Goal: Task Accomplishment & Management: Use online tool/utility

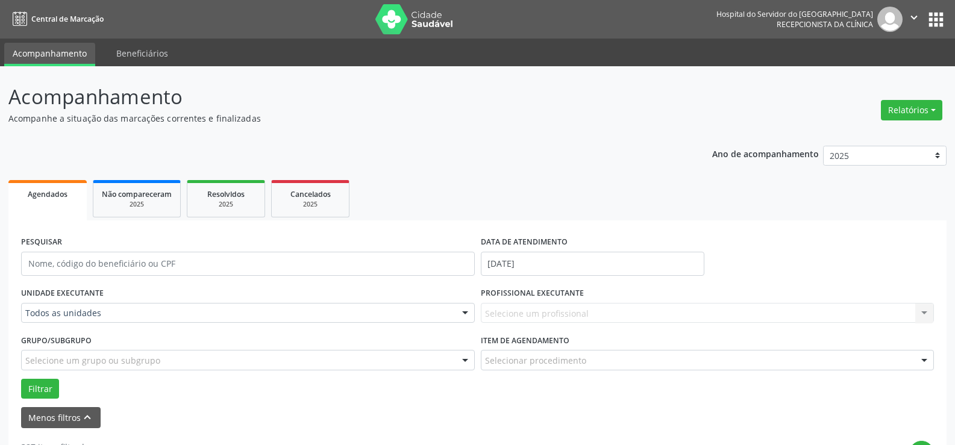
click at [515, 312] on div "Selecione um profissional Nenhum resultado encontrado para: " " Não há nenhuma …" at bounding box center [708, 313] width 454 height 20
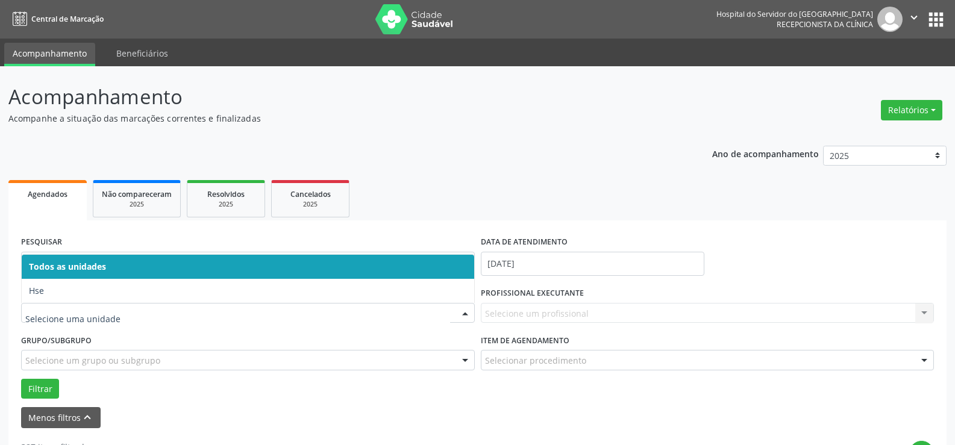
click at [102, 321] on div at bounding box center [248, 313] width 454 height 20
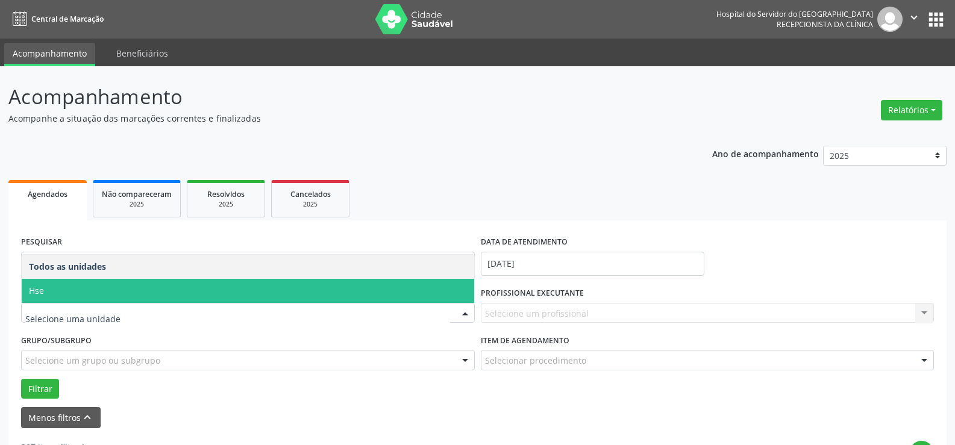
click at [97, 294] on span "Hse" at bounding box center [248, 291] width 453 height 24
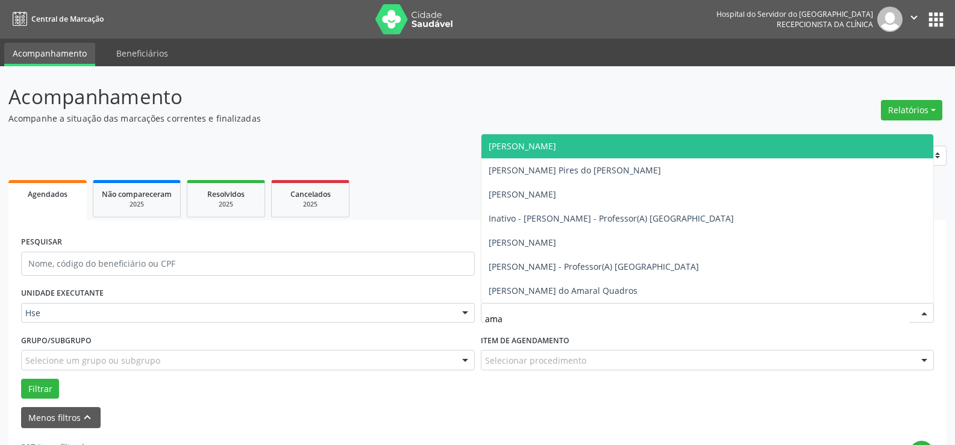
type input "aman"
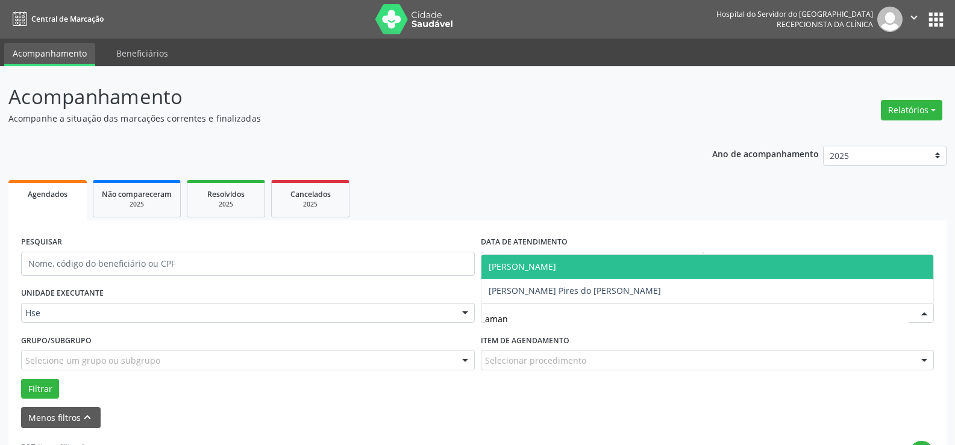
click at [547, 269] on span "[PERSON_NAME]" at bounding box center [522, 266] width 67 height 11
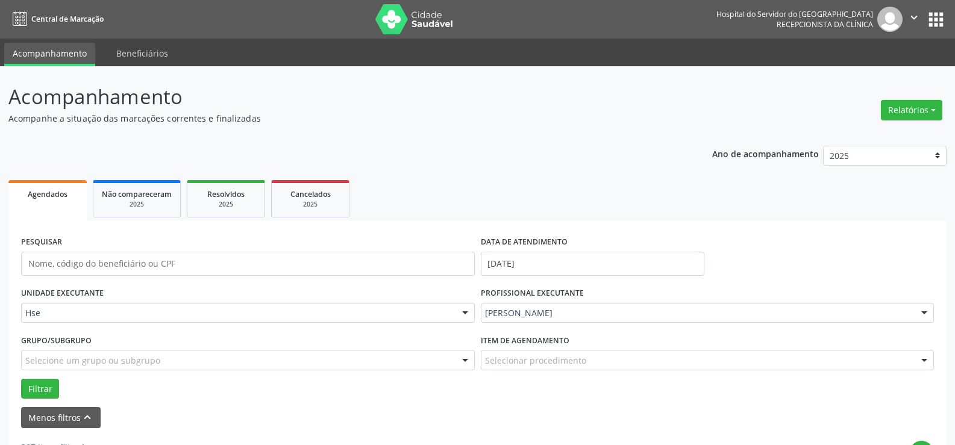
click at [192, 355] on div "Selecione um grupo ou subgrupo" at bounding box center [248, 360] width 454 height 20
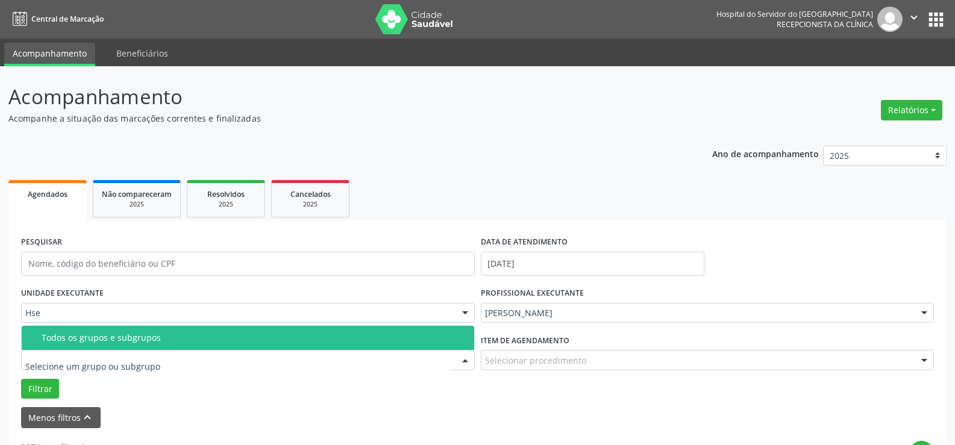
click at [193, 343] on div "Todos os grupos e subgrupos" at bounding box center [254, 338] width 425 height 10
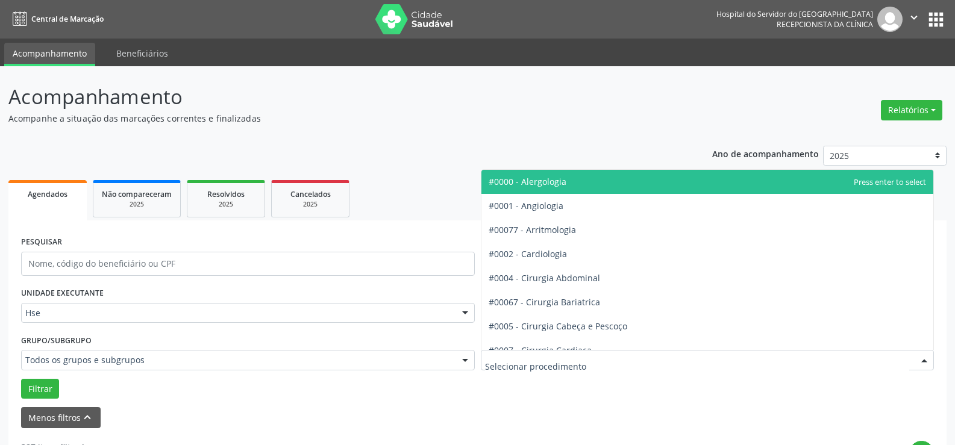
click at [569, 354] on div at bounding box center [708, 360] width 454 height 20
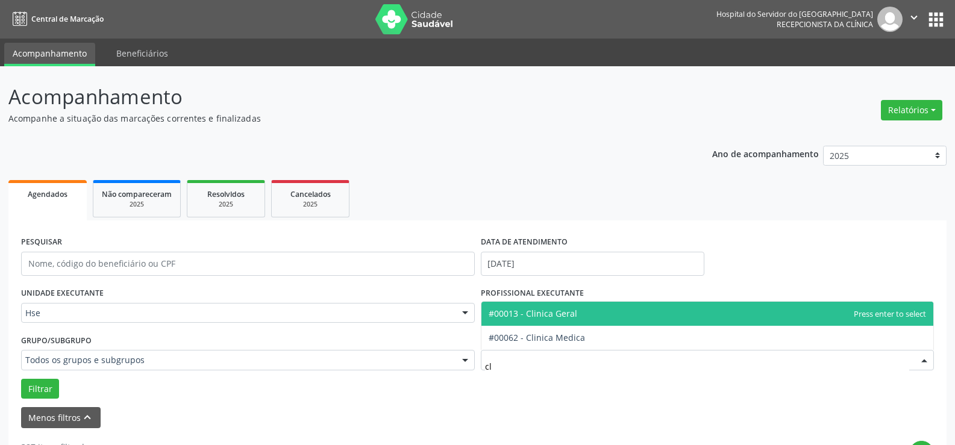
type input "cli"
click at [561, 320] on span "#00013 - Clinica Geral" at bounding box center [707, 314] width 453 height 24
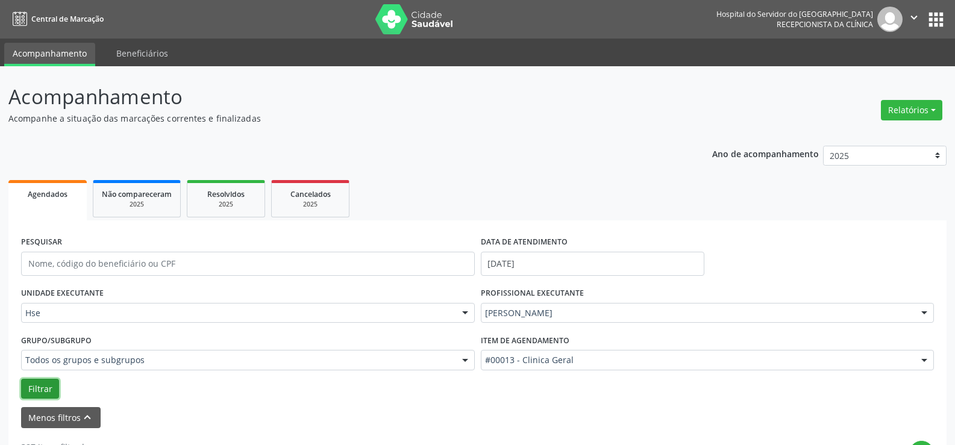
click at [40, 386] on button "Filtrar" at bounding box center [40, 389] width 38 height 20
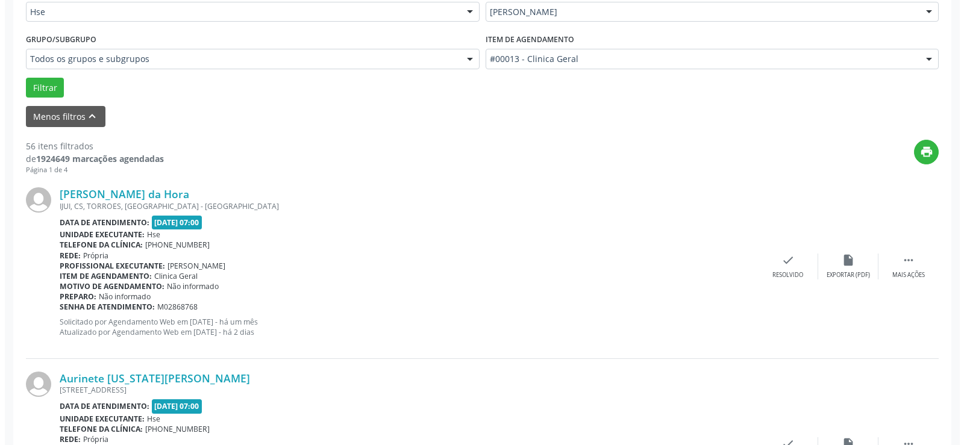
scroll to position [362, 0]
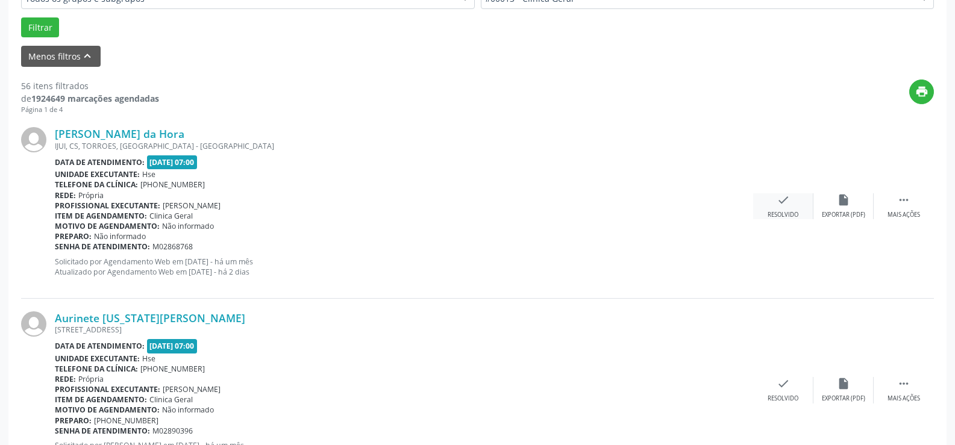
click at [788, 206] on icon "check" at bounding box center [783, 199] width 13 height 13
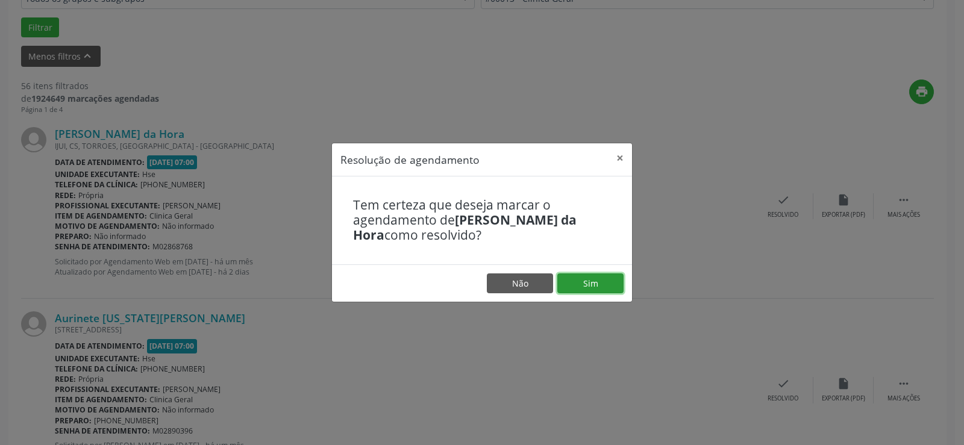
click at [586, 278] on button "Sim" at bounding box center [590, 284] width 66 height 20
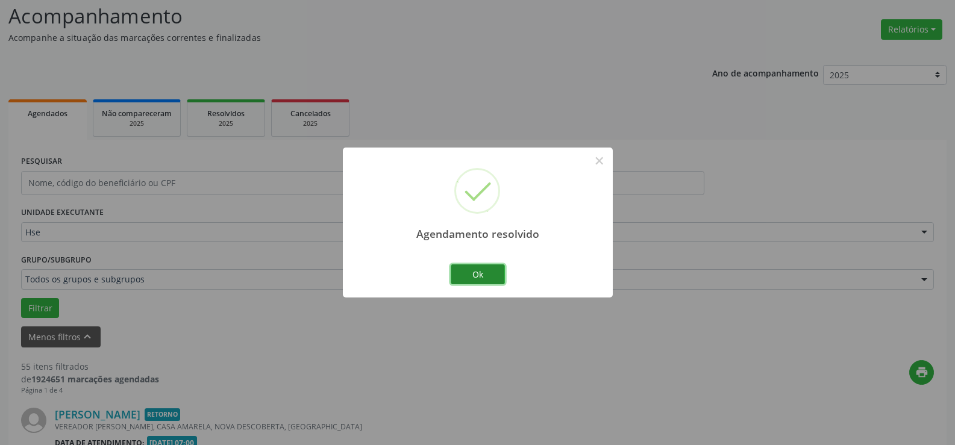
click at [480, 269] on button "Ok" at bounding box center [478, 275] width 54 height 20
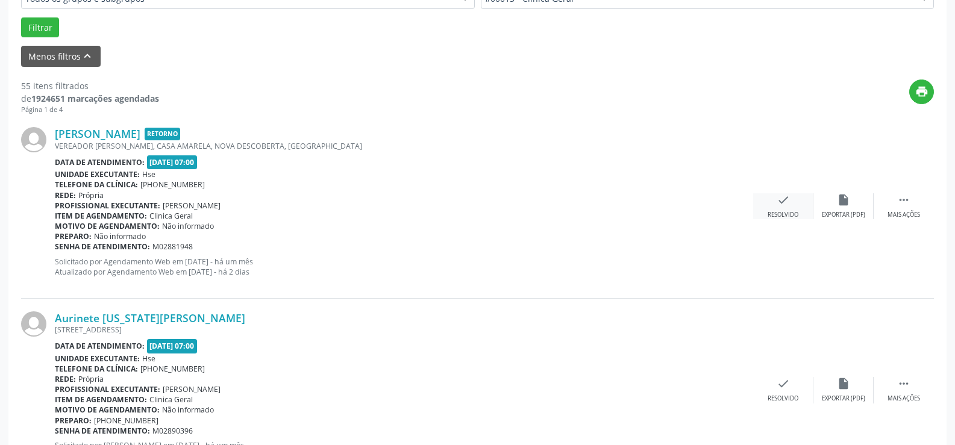
click at [779, 208] on div "check Resolvido" at bounding box center [783, 206] width 60 height 26
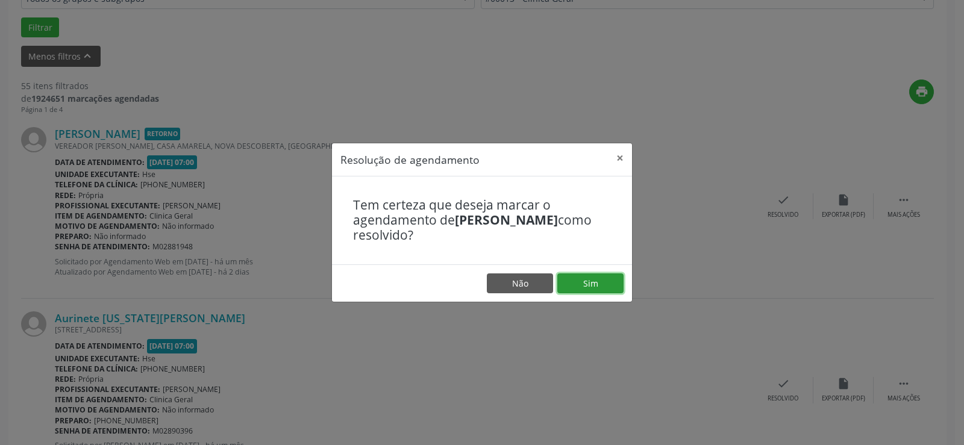
drag, startPoint x: 595, startPoint y: 281, endPoint x: 594, endPoint y: 315, distance: 33.1
click at [597, 290] on button "Sim" at bounding box center [590, 284] width 66 height 20
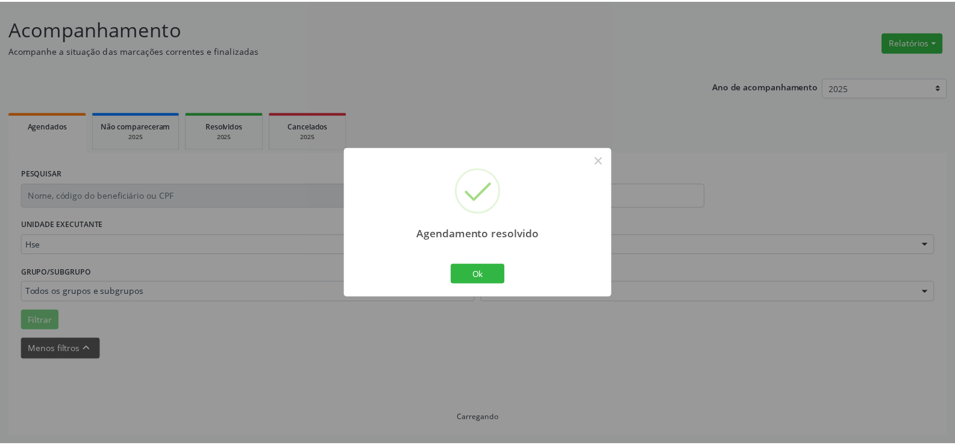
scroll to position [68, 0]
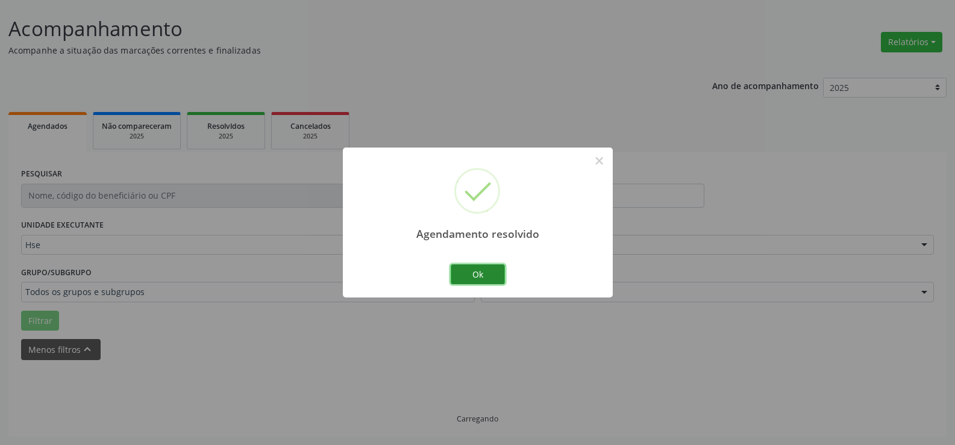
click at [478, 271] on button "Ok" at bounding box center [478, 275] width 54 height 20
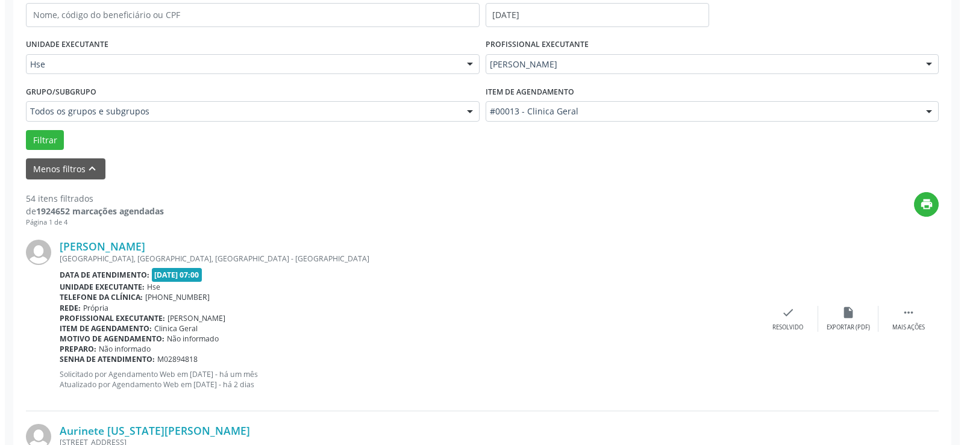
scroll to position [369, 0]
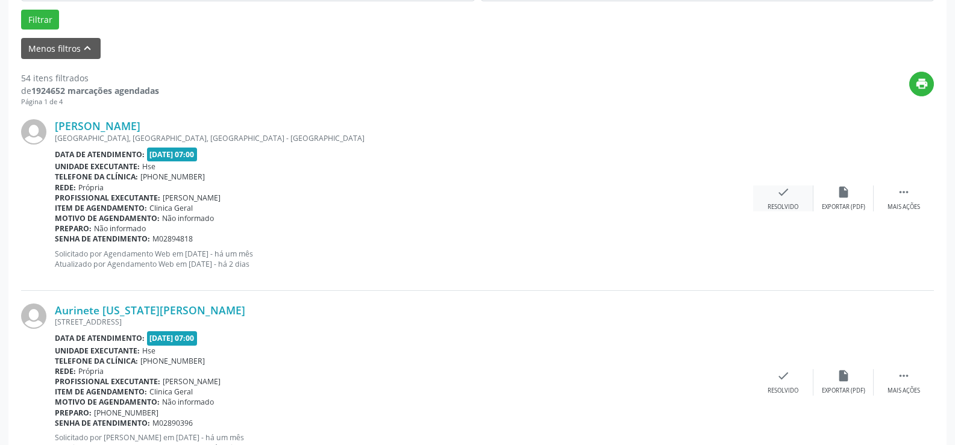
click at [782, 197] on icon "check" at bounding box center [783, 192] width 13 height 13
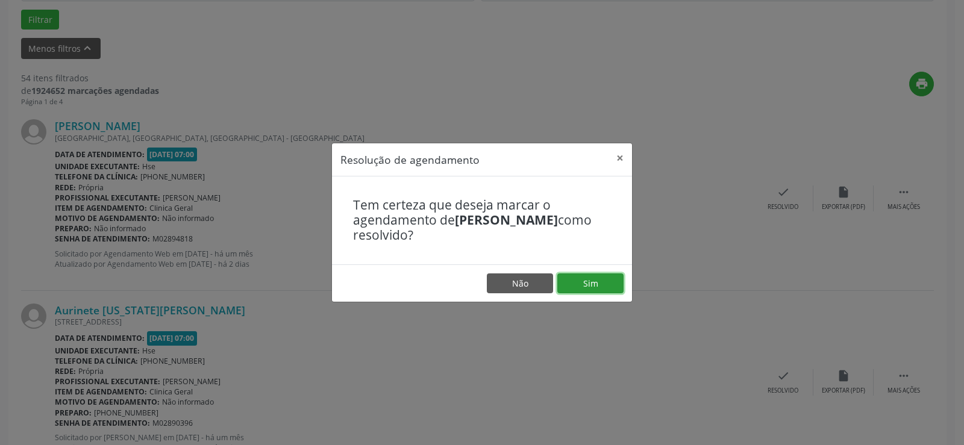
click at [596, 280] on button "Sim" at bounding box center [590, 284] width 66 height 20
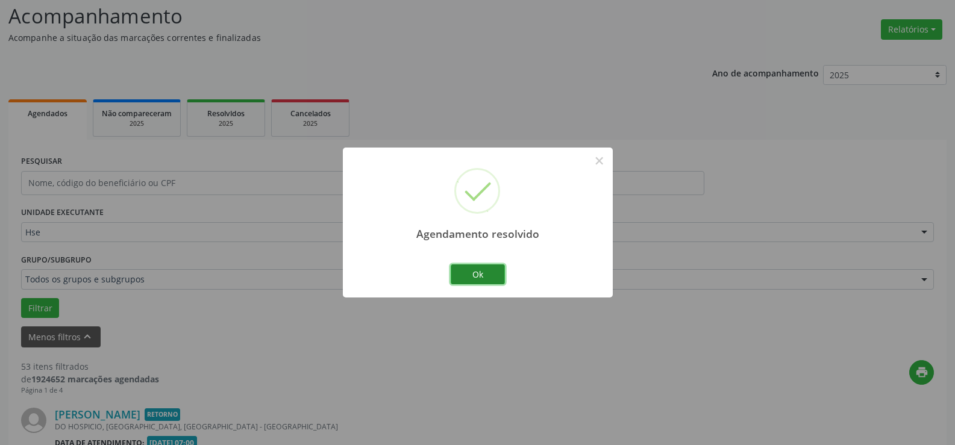
click at [478, 274] on button "Ok" at bounding box center [478, 275] width 54 height 20
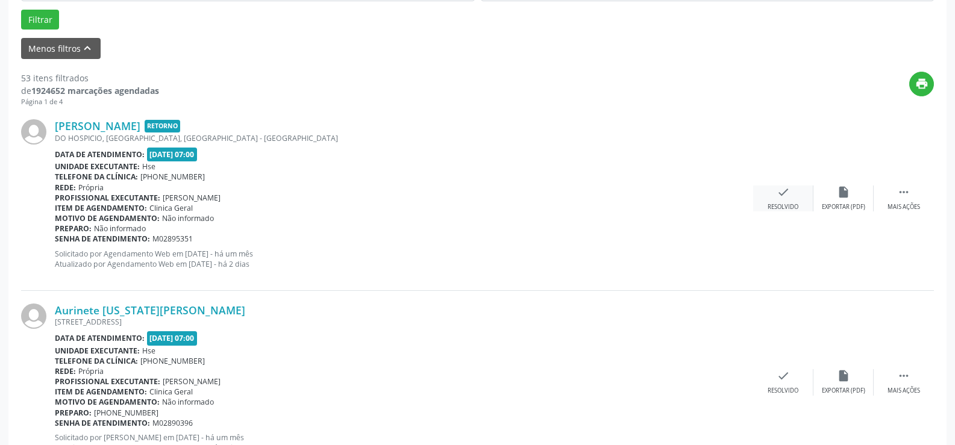
click at [782, 196] on icon "check" at bounding box center [783, 192] width 13 height 13
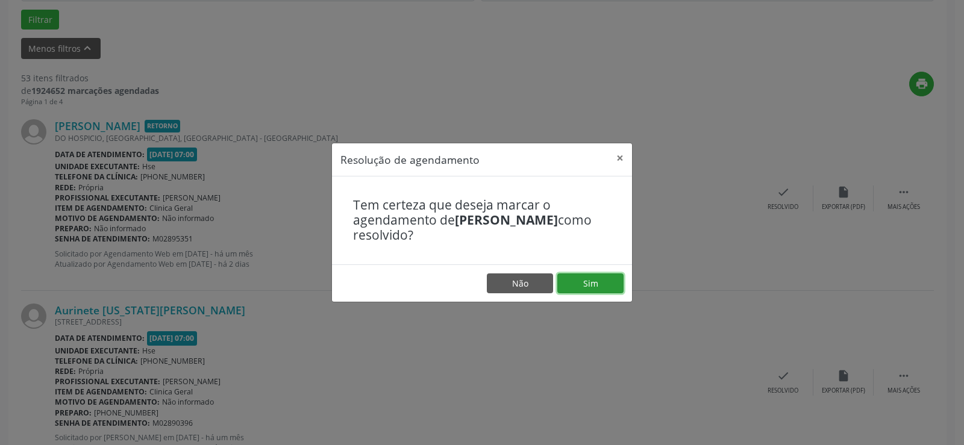
click at [583, 280] on button "Sim" at bounding box center [590, 284] width 66 height 20
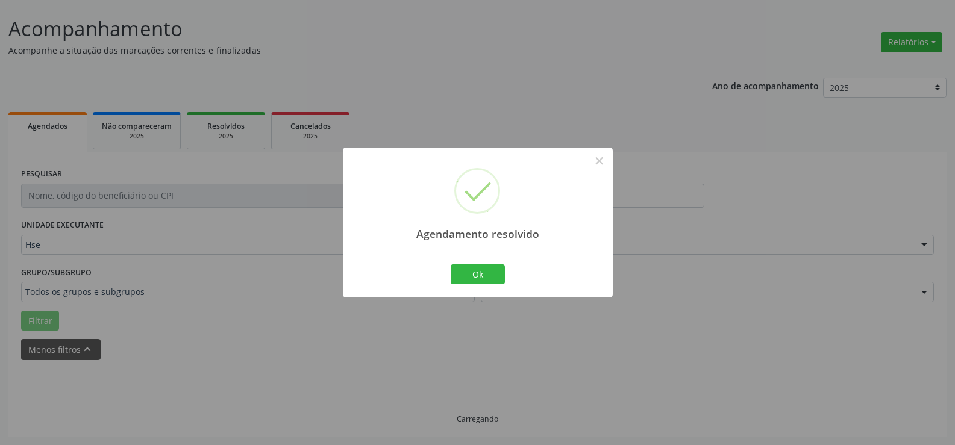
scroll to position [81, 0]
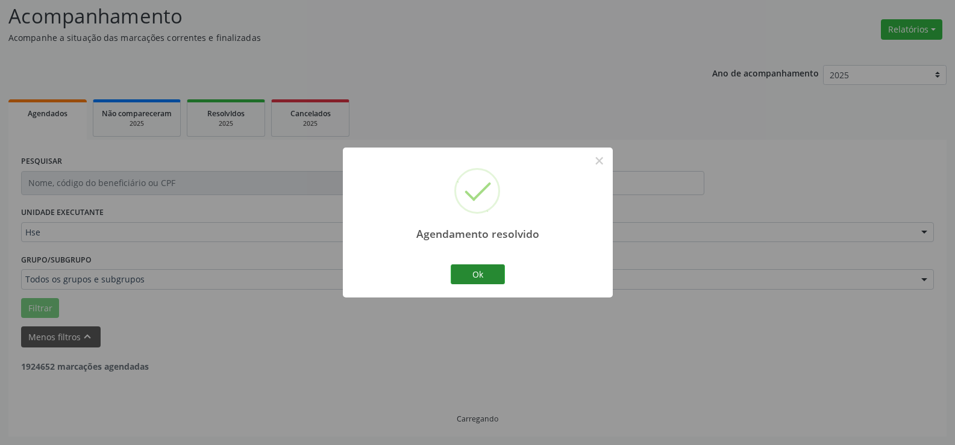
click at [470, 270] on button "Ok" at bounding box center [478, 275] width 54 height 20
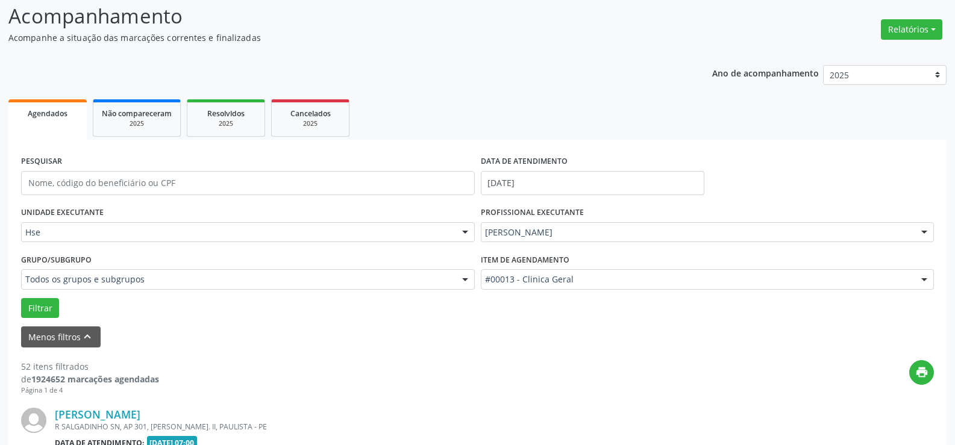
scroll to position [369, 0]
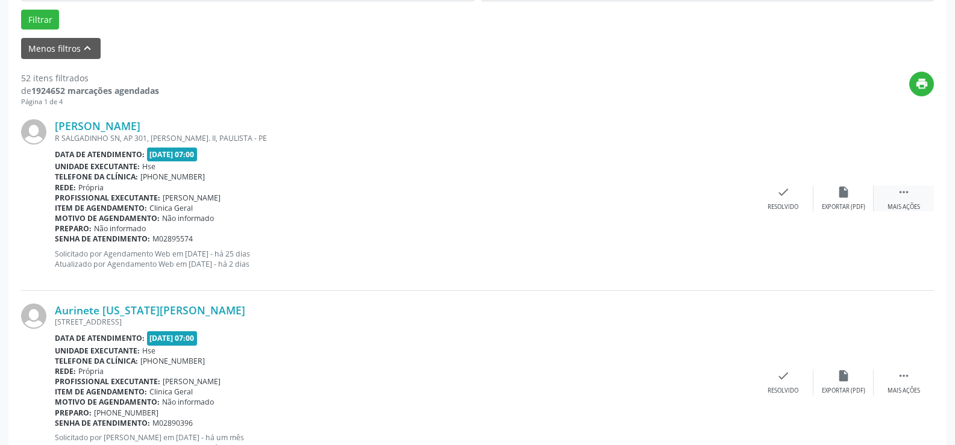
click at [911, 201] on div " Mais ações" at bounding box center [904, 199] width 60 height 26
click at [839, 201] on div "alarm_off Não compareceu" at bounding box center [843, 199] width 60 height 26
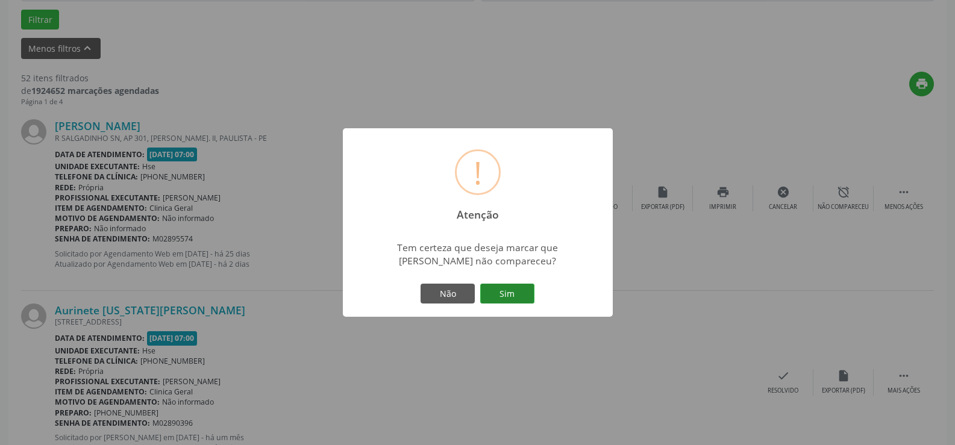
click at [506, 292] on button "Sim" at bounding box center [507, 294] width 54 height 20
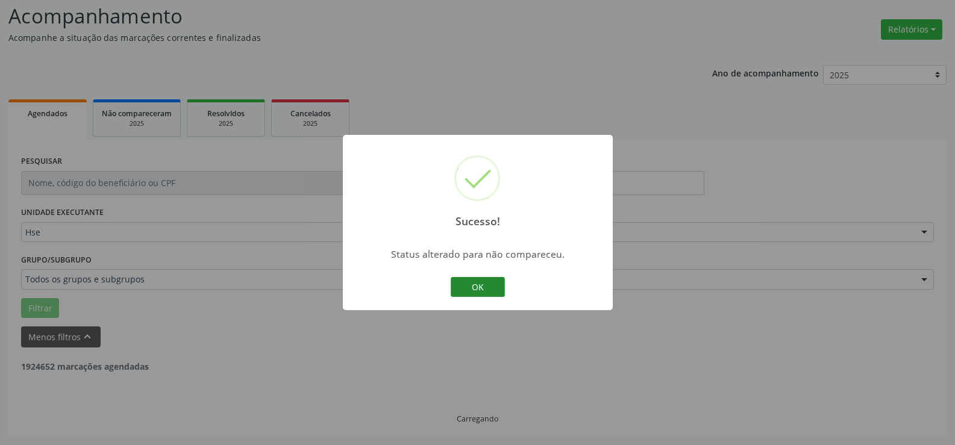
click at [480, 284] on button "OK" at bounding box center [478, 287] width 54 height 20
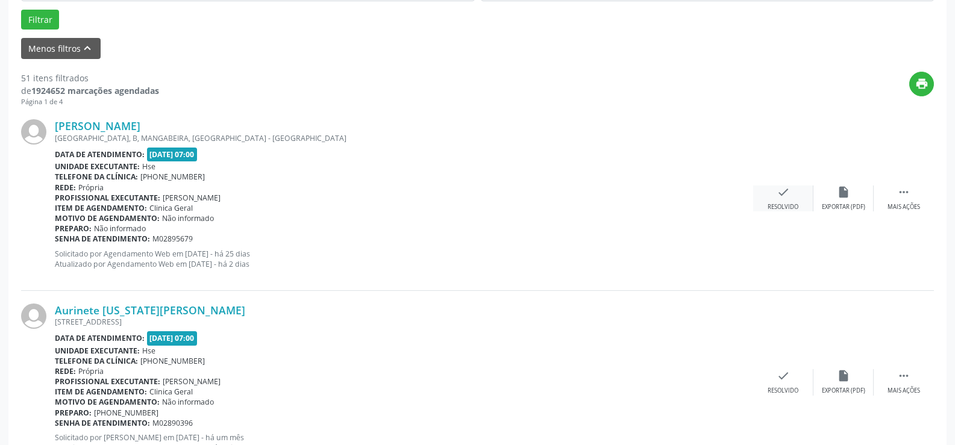
click at [779, 195] on icon "check" at bounding box center [783, 192] width 13 height 13
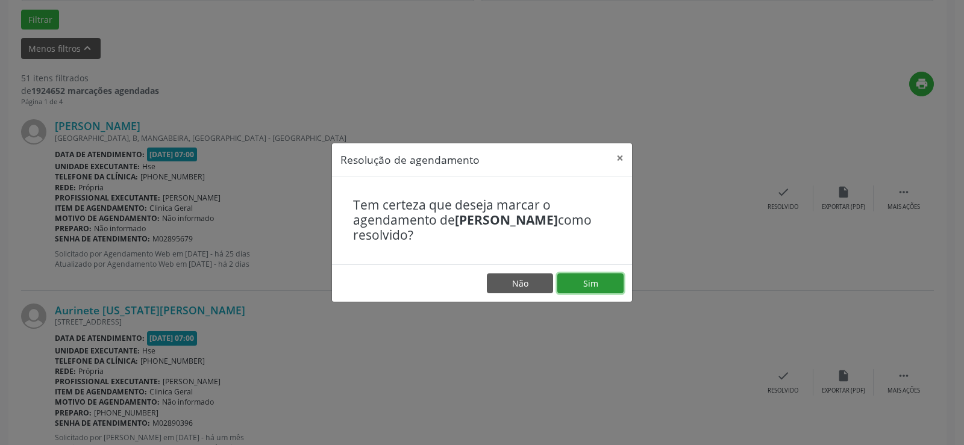
click at [592, 283] on button "Sim" at bounding box center [590, 284] width 66 height 20
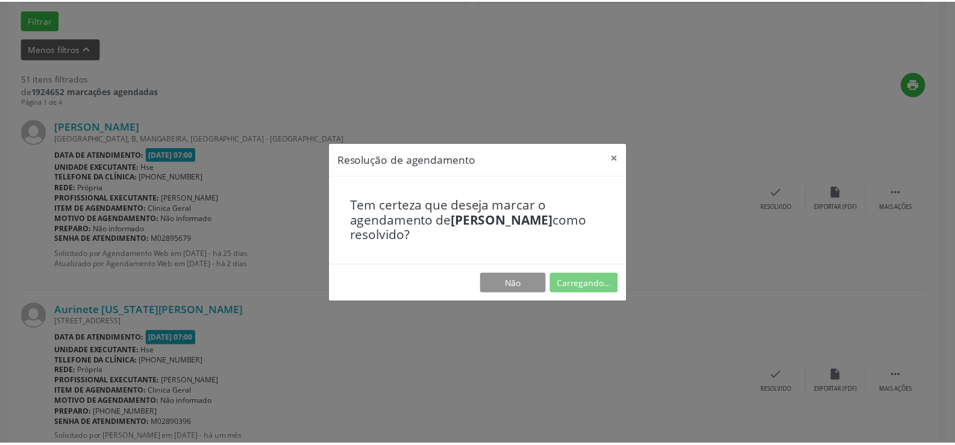
scroll to position [68, 0]
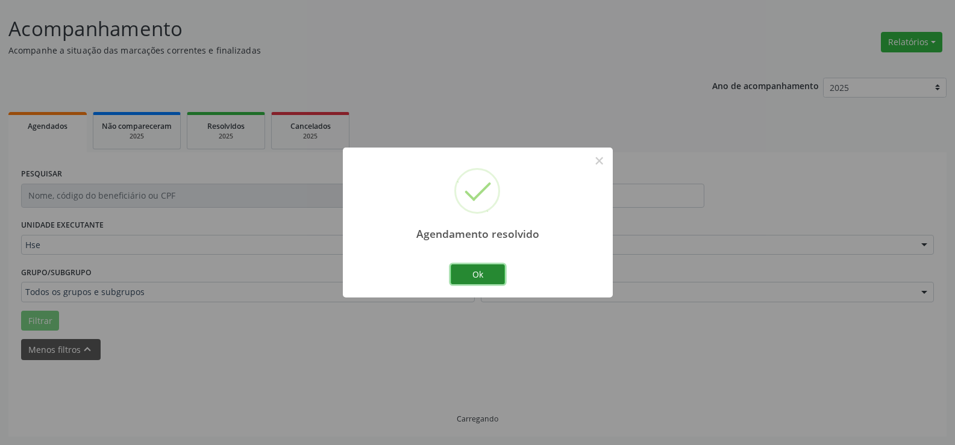
drag, startPoint x: 477, startPoint y: 275, endPoint x: 492, endPoint y: 274, distance: 15.1
click at [480, 275] on button "Ok" at bounding box center [478, 275] width 54 height 20
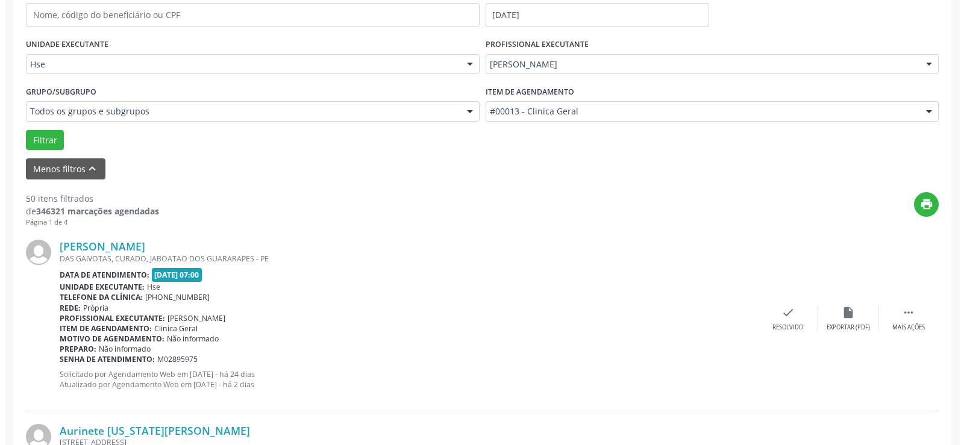
scroll to position [309, 0]
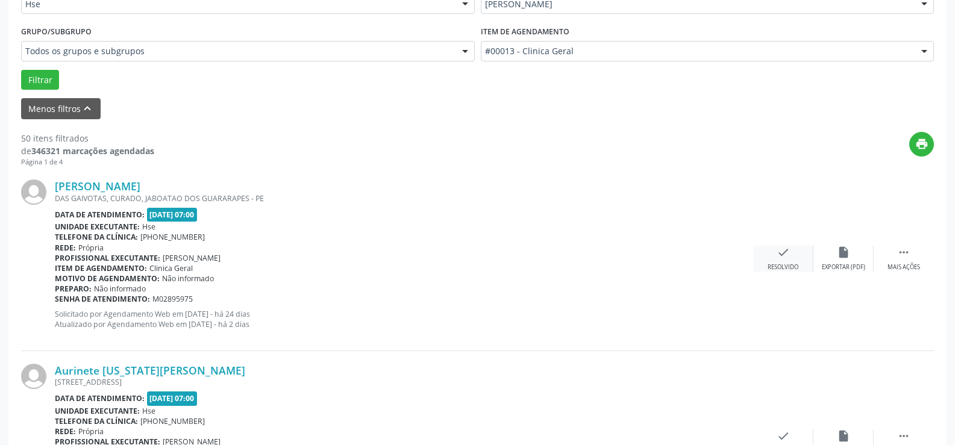
click at [787, 258] on icon "check" at bounding box center [783, 252] width 13 height 13
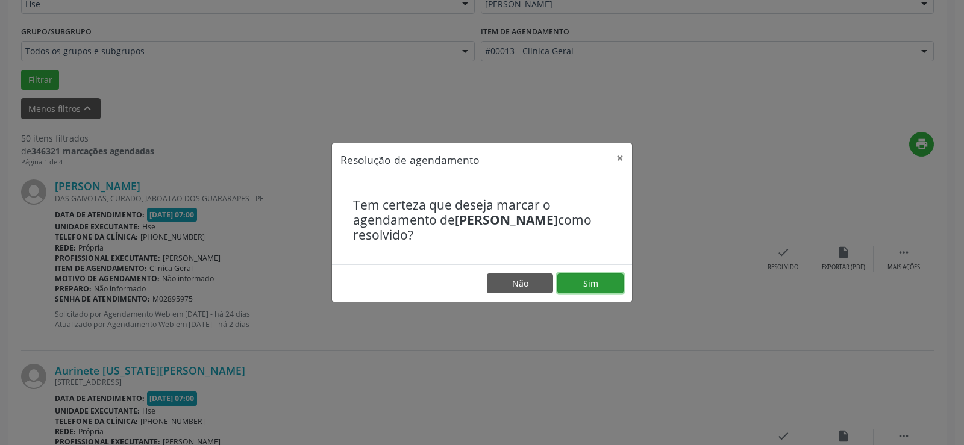
click at [588, 281] on button "Sim" at bounding box center [590, 284] width 66 height 20
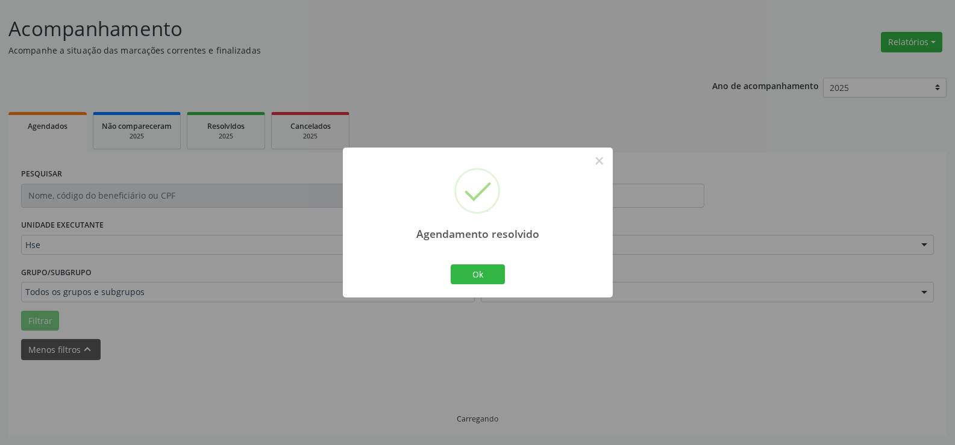
scroll to position [81, 0]
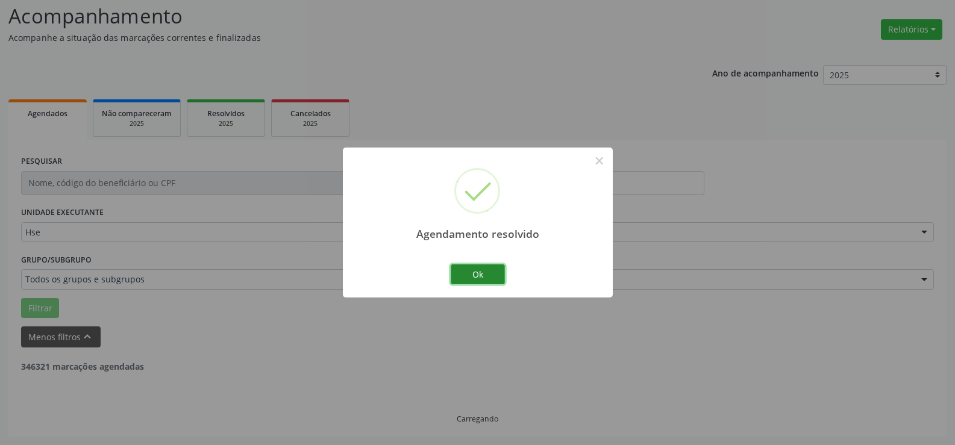
click at [485, 272] on button "Ok" at bounding box center [478, 275] width 54 height 20
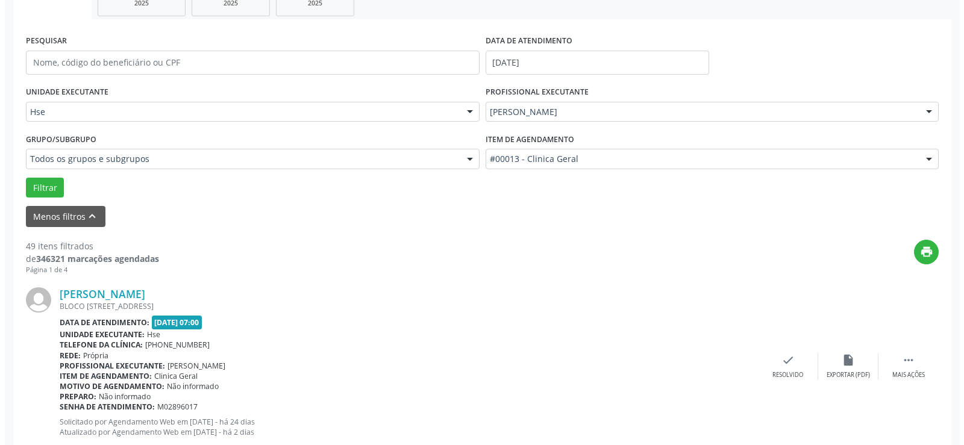
scroll to position [322, 0]
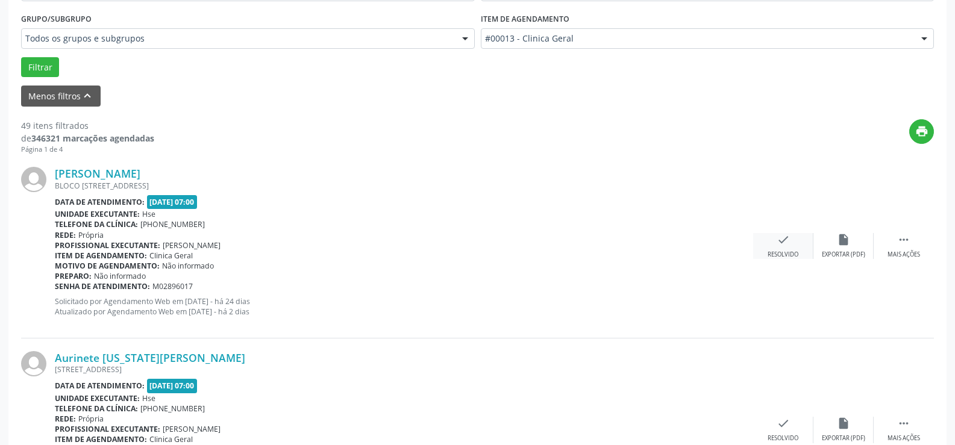
click at [777, 241] on icon "check" at bounding box center [783, 239] width 13 height 13
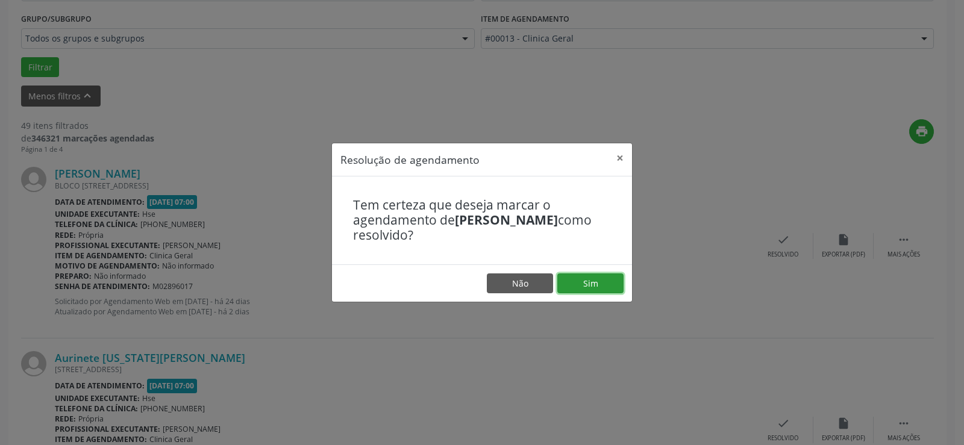
click at [595, 282] on button "Sim" at bounding box center [590, 284] width 66 height 20
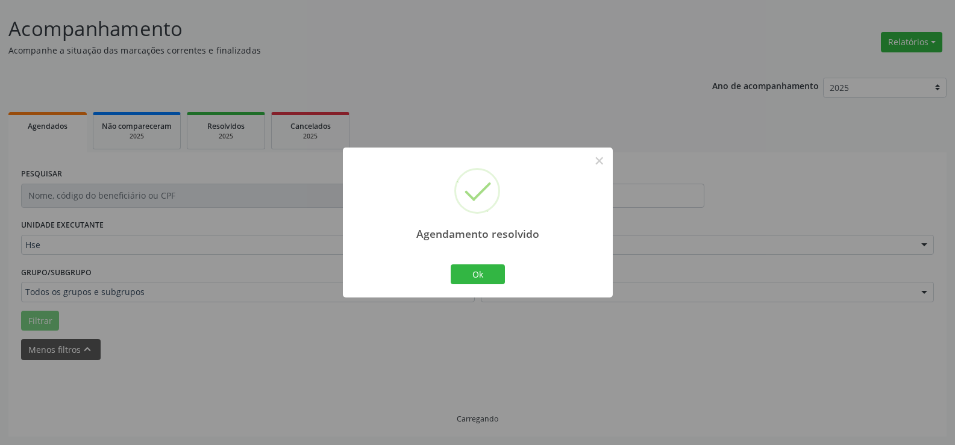
scroll to position [81, 0]
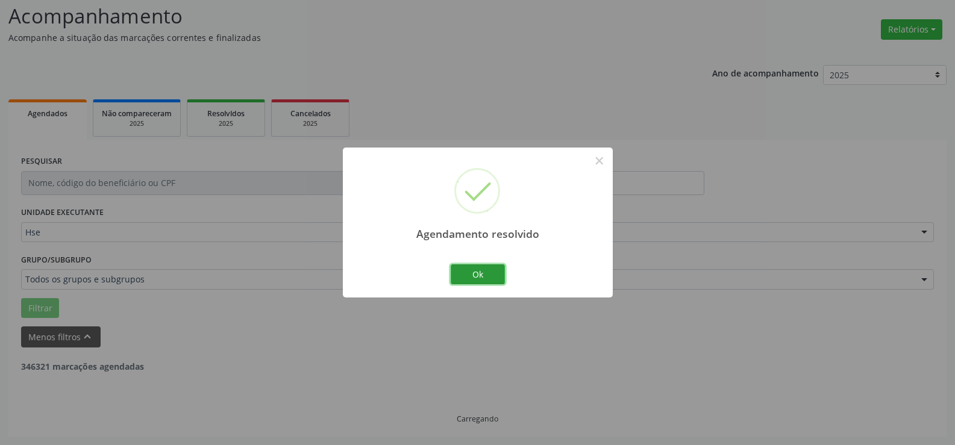
click at [490, 269] on button "Ok" at bounding box center [478, 275] width 54 height 20
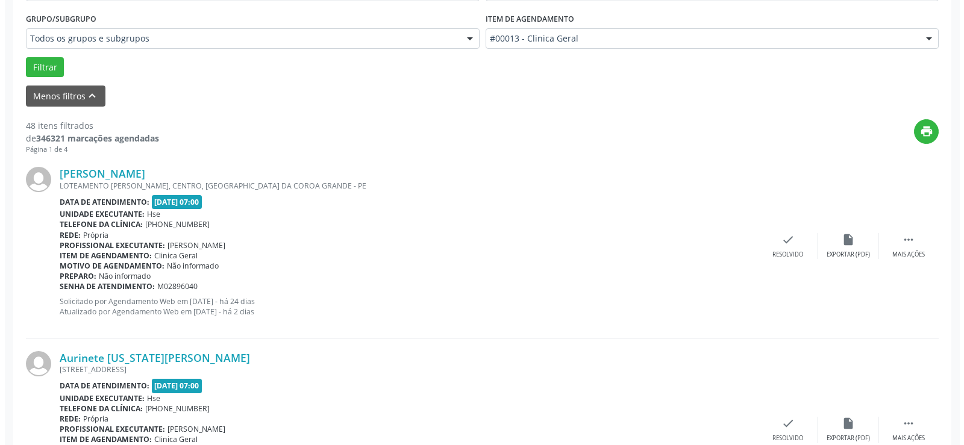
scroll to position [382, 0]
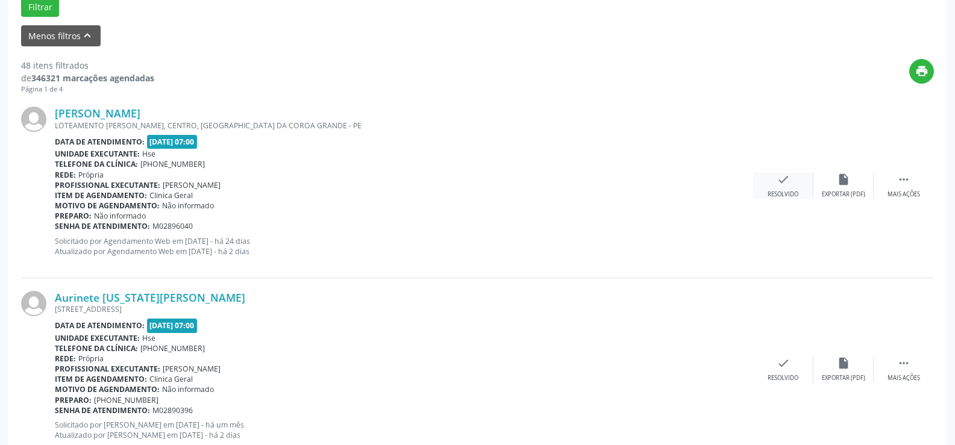
click at [788, 188] on div "check Resolvido" at bounding box center [783, 186] width 60 height 26
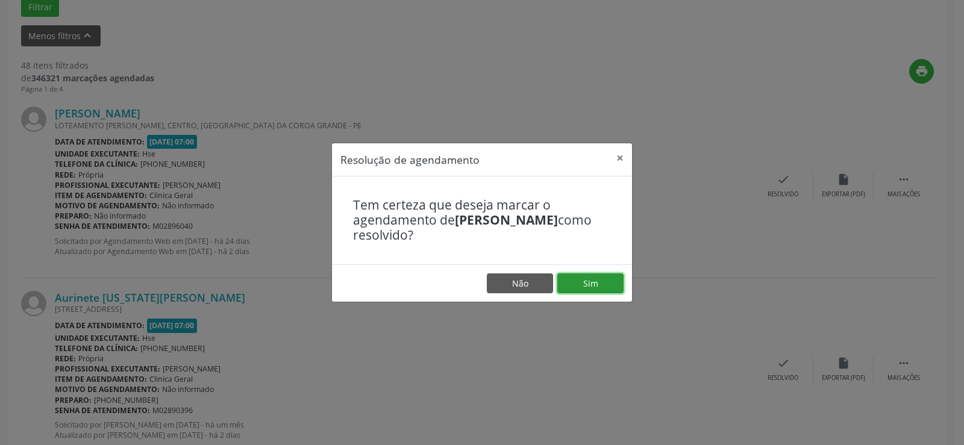
click at [588, 281] on button "Sim" at bounding box center [590, 284] width 66 height 20
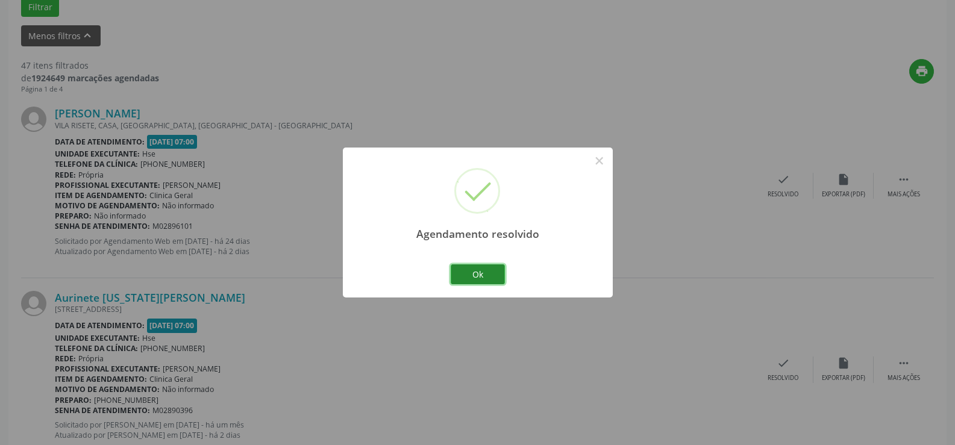
click at [480, 274] on button "Ok" at bounding box center [478, 275] width 54 height 20
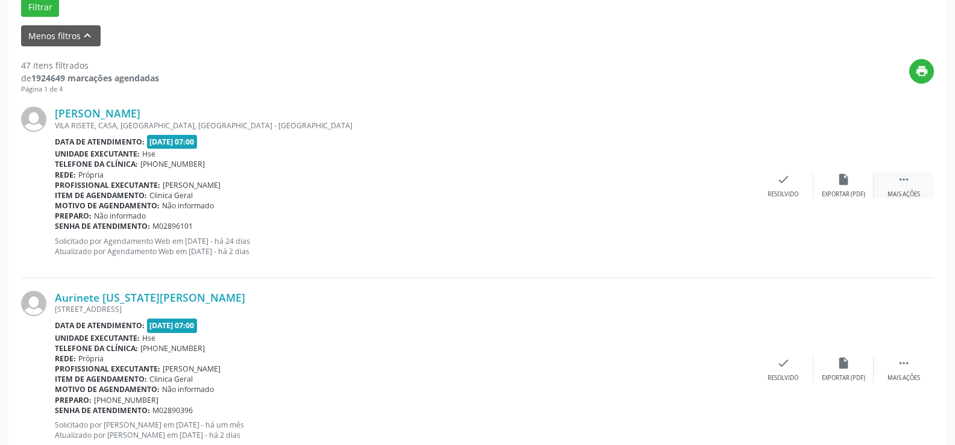
click at [910, 186] on icon "" at bounding box center [903, 179] width 13 height 13
click at [849, 183] on icon "alarm_off" at bounding box center [843, 179] width 13 height 13
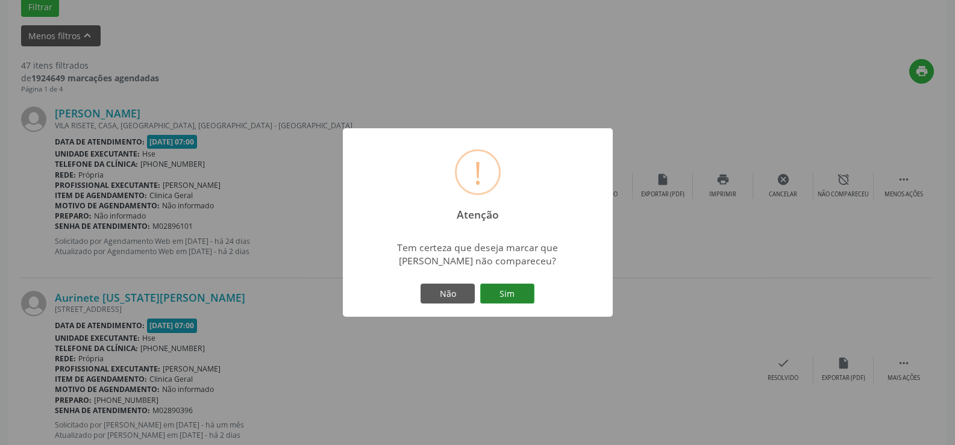
click at [509, 295] on button "Sim" at bounding box center [507, 294] width 54 height 20
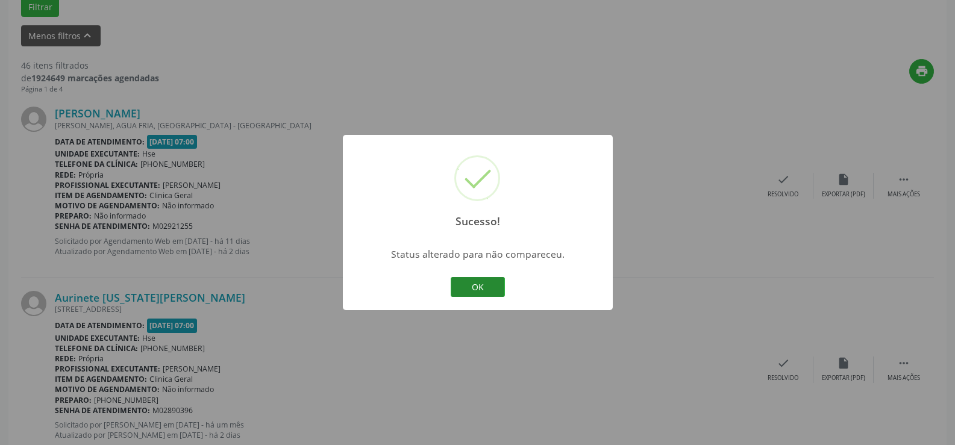
click at [470, 283] on button "OK" at bounding box center [478, 287] width 54 height 20
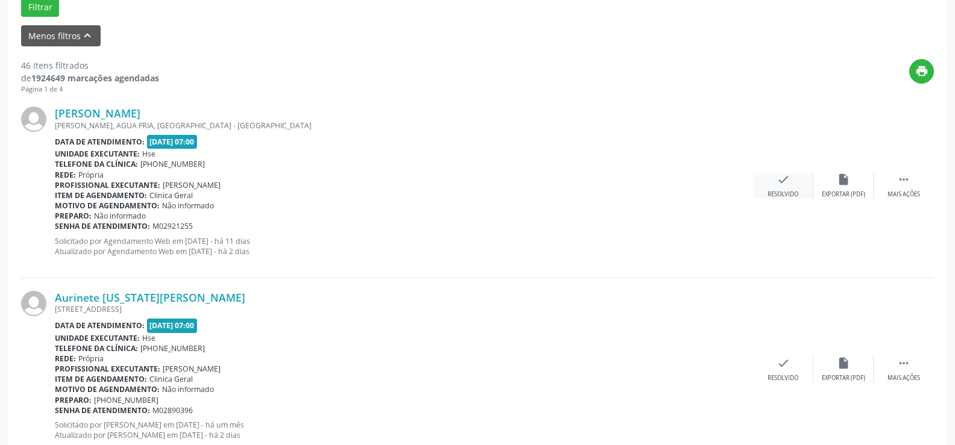
click at [786, 183] on icon "check" at bounding box center [783, 179] width 13 height 13
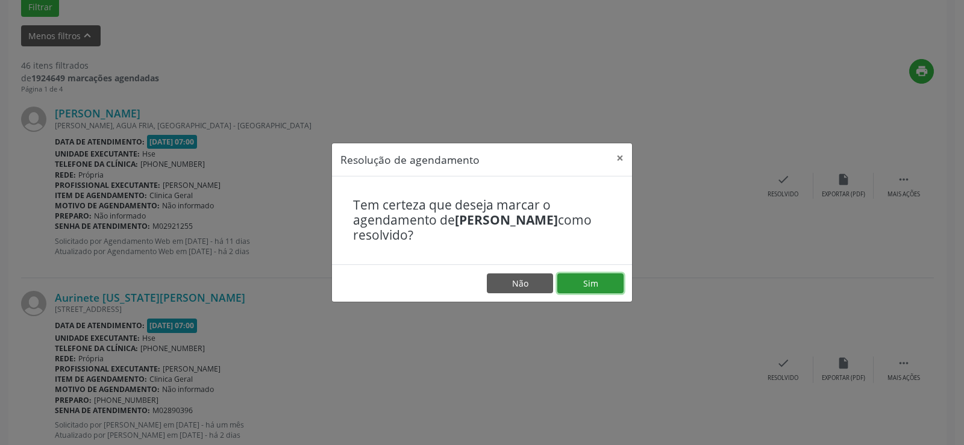
click at [589, 280] on button "Sim" at bounding box center [590, 284] width 66 height 20
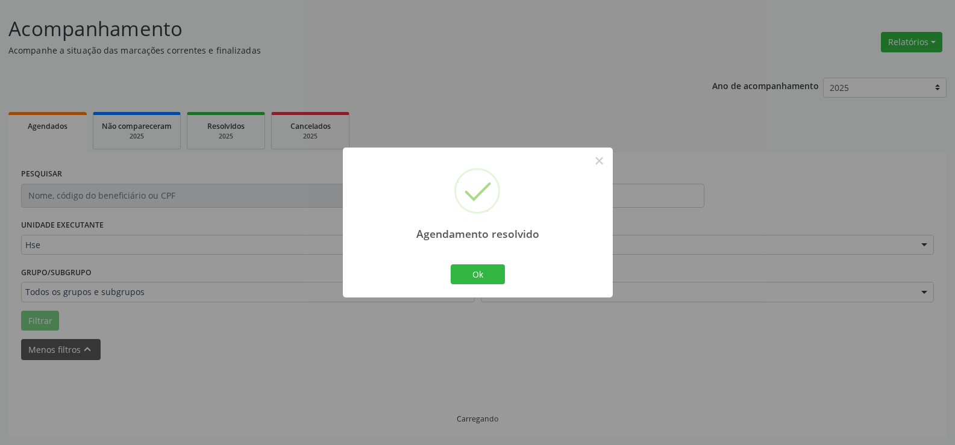
scroll to position [81, 0]
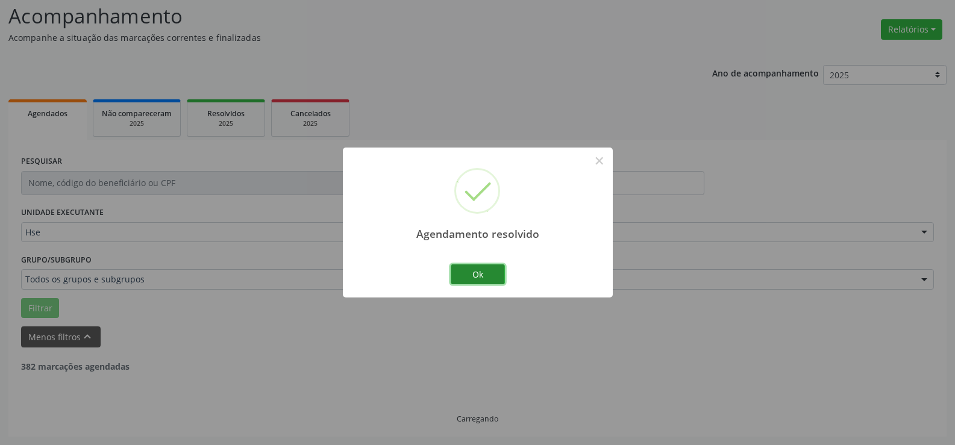
click at [486, 272] on button "Ok" at bounding box center [478, 275] width 54 height 20
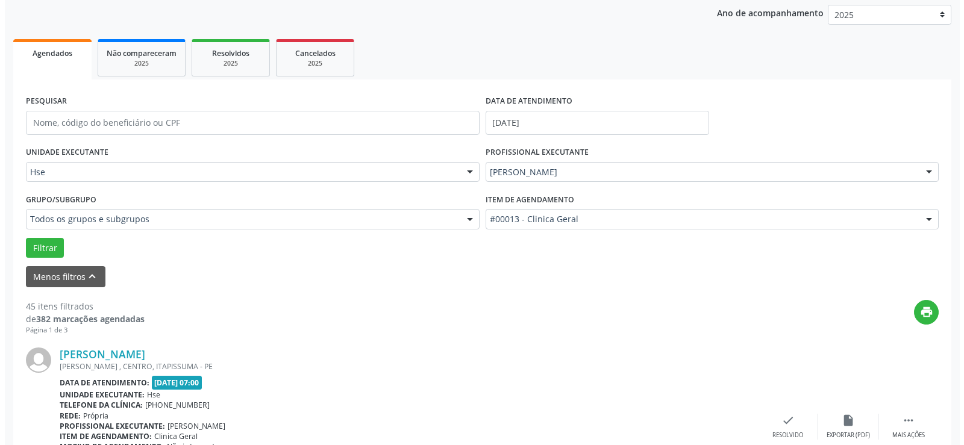
scroll to position [322, 0]
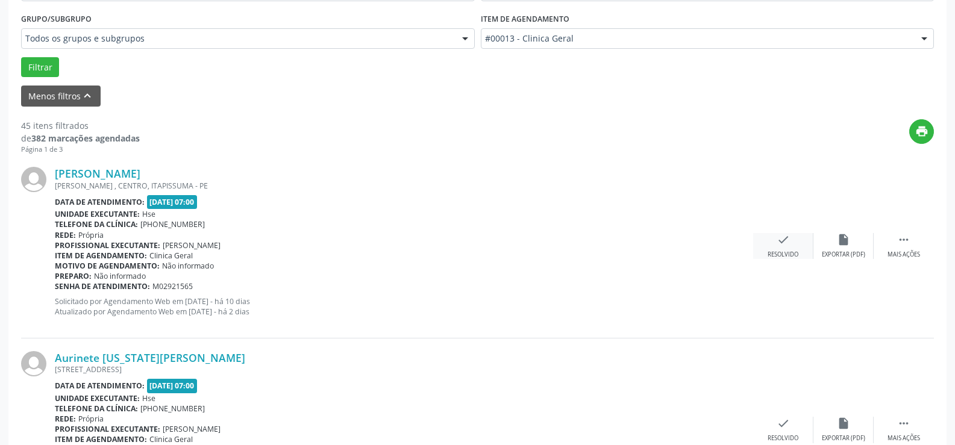
click at [782, 245] on icon "check" at bounding box center [783, 239] width 13 height 13
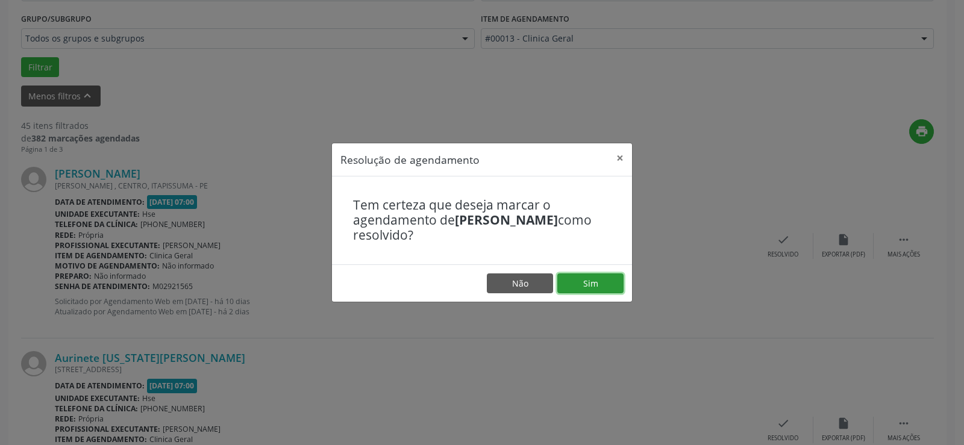
click at [589, 280] on button "Sim" at bounding box center [590, 284] width 66 height 20
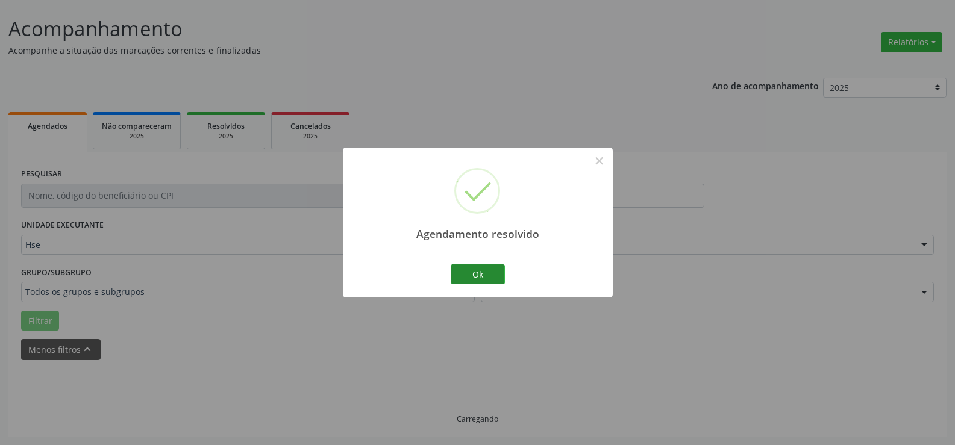
scroll to position [81, 0]
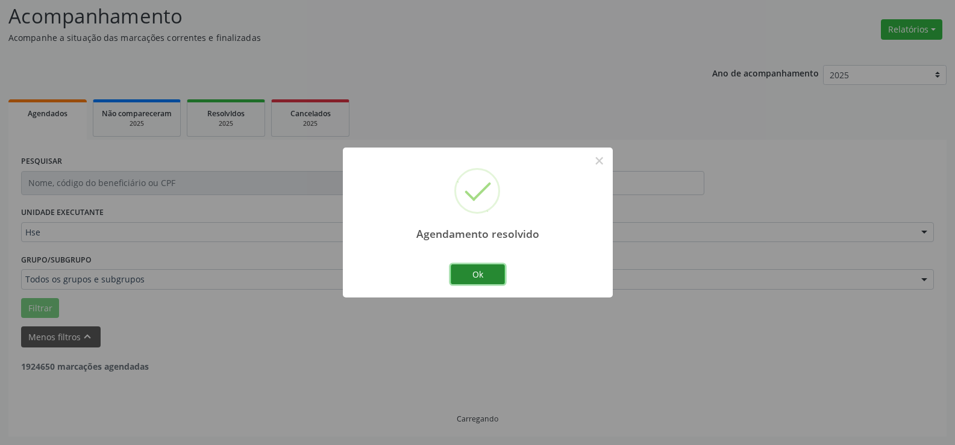
click at [481, 272] on button "Ok" at bounding box center [478, 275] width 54 height 20
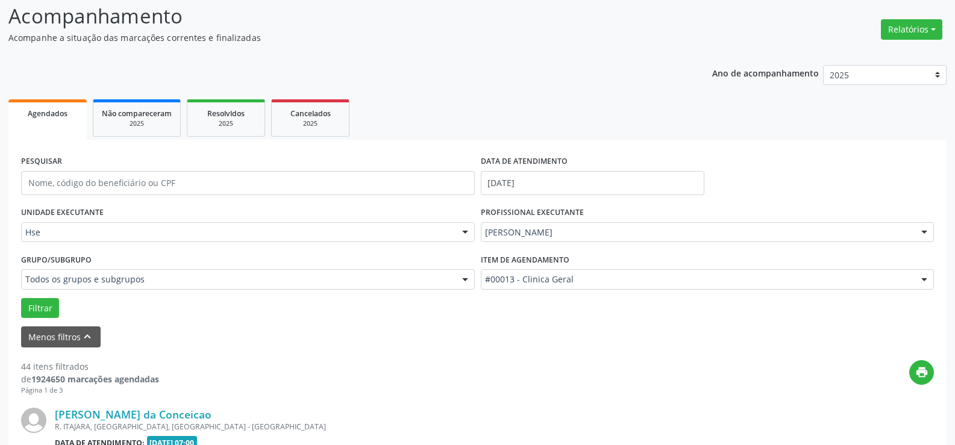
scroll to position [322, 0]
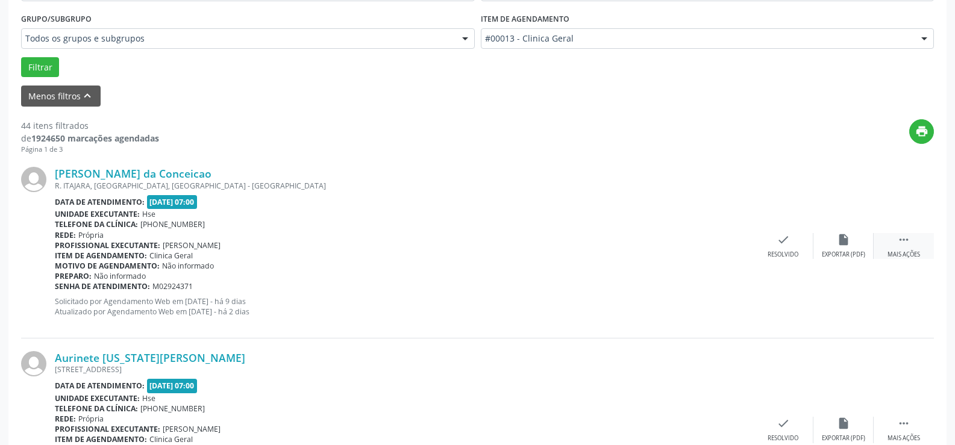
click at [906, 246] on icon "" at bounding box center [903, 239] width 13 height 13
click at [843, 243] on icon "alarm_off" at bounding box center [843, 239] width 13 height 13
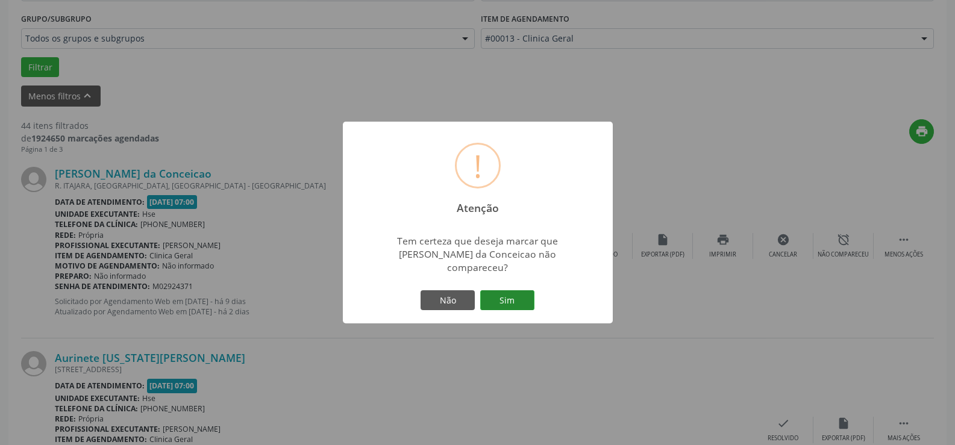
click at [513, 290] on button "Sim" at bounding box center [507, 300] width 54 height 20
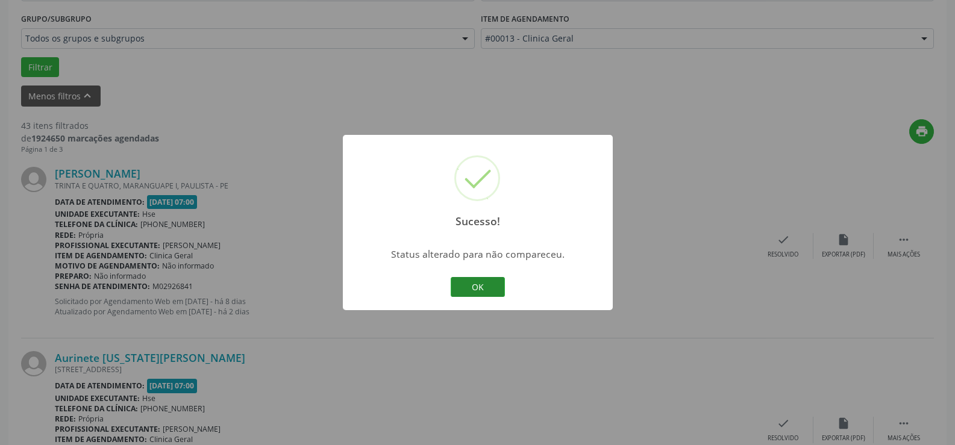
click at [487, 296] on button "OK" at bounding box center [478, 287] width 54 height 20
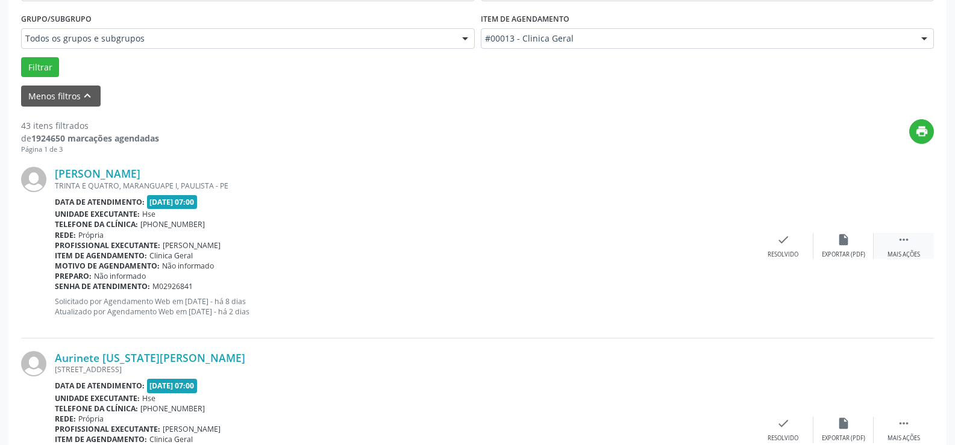
click at [906, 250] on div " Mais ações" at bounding box center [904, 246] width 60 height 26
click at [846, 243] on icon "alarm_off" at bounding box center [843, 239] width 13 height 13
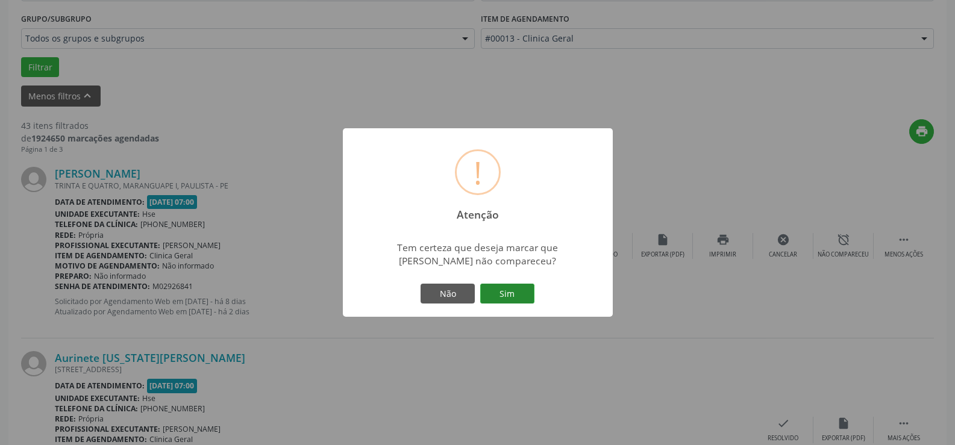
click at [515, 294] on button "Sim" at bounding box center [507, 294] width 54 height 20
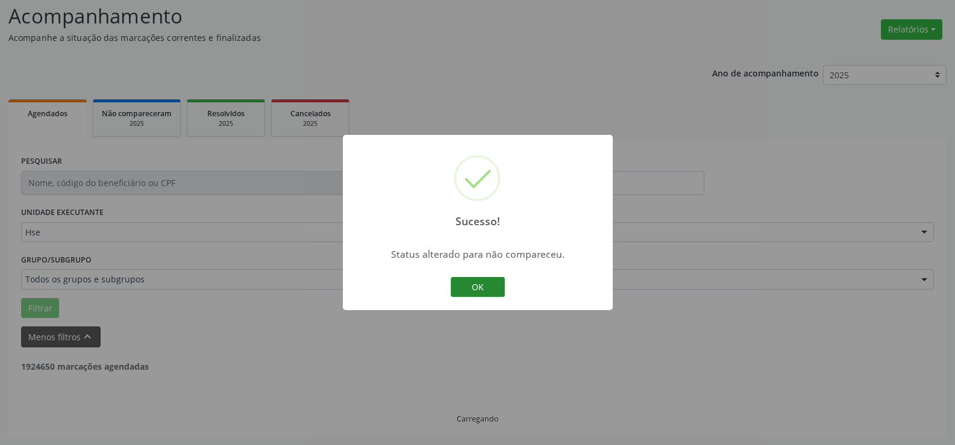
click at [484, 284] on button "OK" at bounding box center [478, 287] width 54 height 20
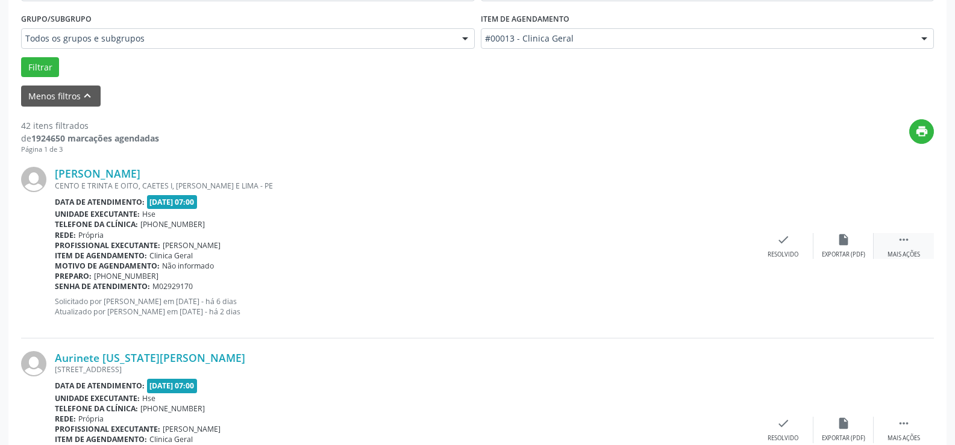
click at [912, 245] on div " Mais ações" at bounding box center [904, 246] width 60 height 26
click at [841, 245] on icon "alarm_off" at bounding box center [843, 239] width 13 height 13
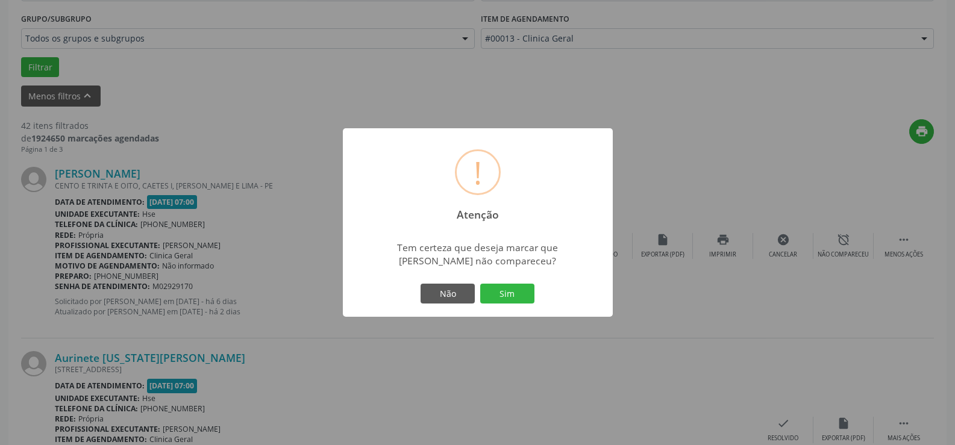
click at [516, 292] on button "Sim" at bounding box center [507, 294] width 54 height 20
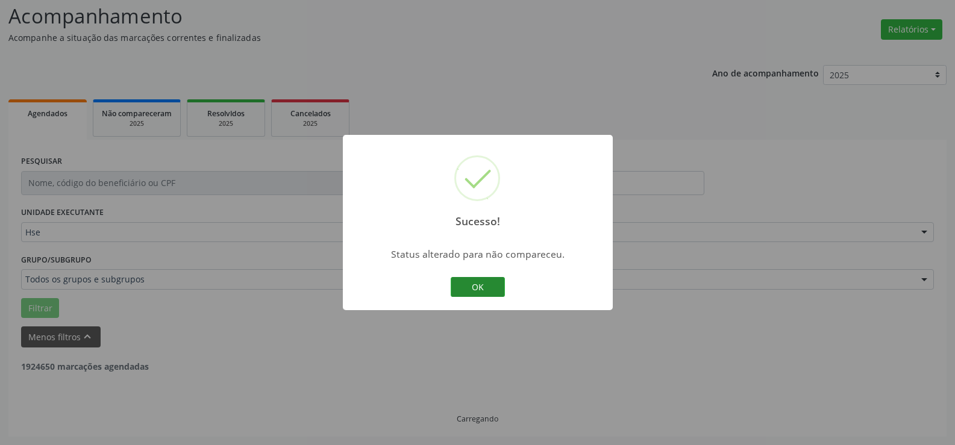
scroll to position [81, 0]
click at [463, 286] on button "OK" at bounding box center [478, 287] width 54 height 20
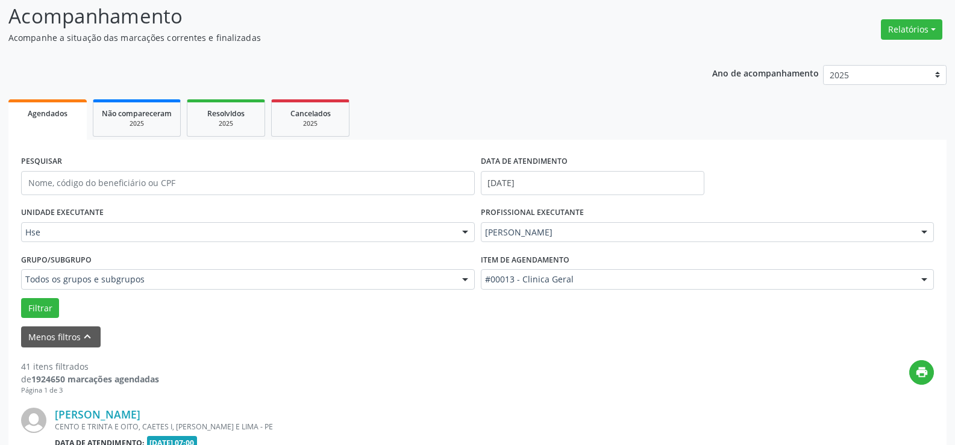
scroll to position [322, 0]
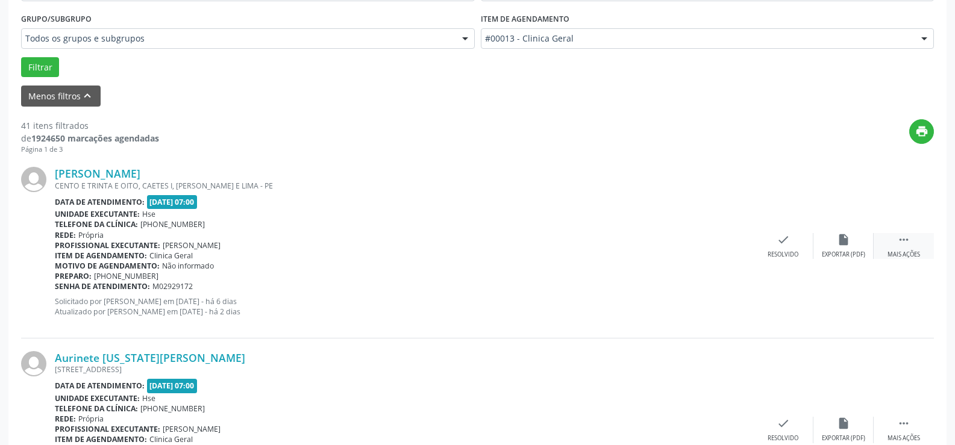
click at [904, 240] on icon "" at bounding box center [903, 239] width 13 height 13
click at [838, 245] on icon "alarm_off" at bounding box center [843, 239] width 13 height 13
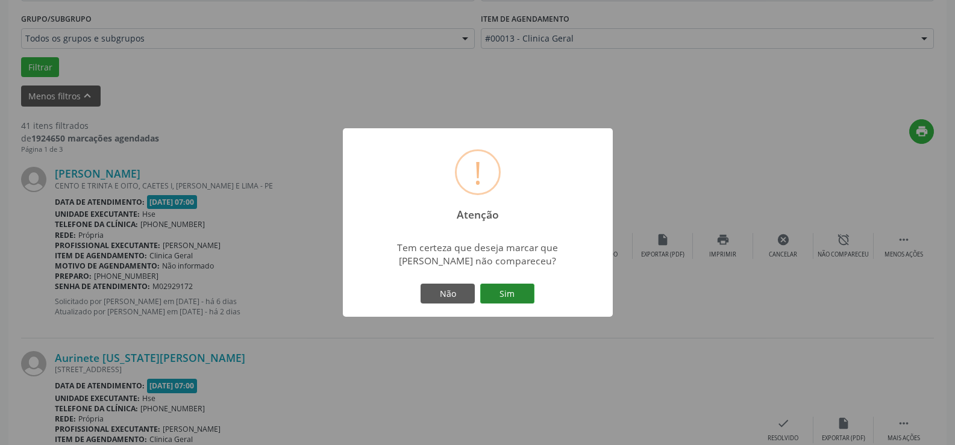
click at [517, 288] on button "Sim" at bounding box center [507, 294] width 54 height 20
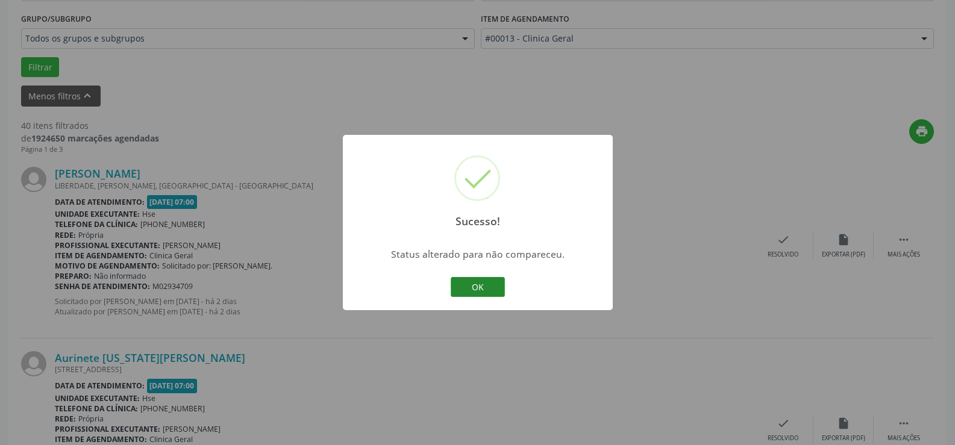
click at [477, 283] on button "OK" at bounding box center [478, 287] width 54 height 20
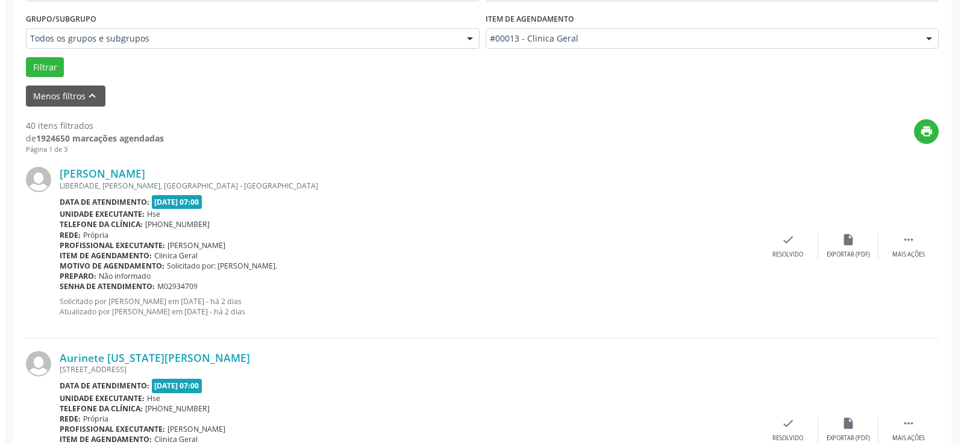
scroll to position [382, 0]
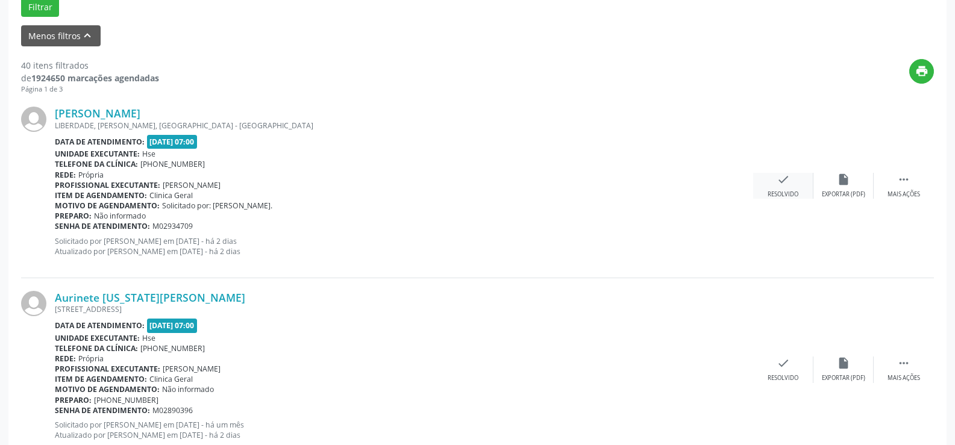
click at [780, 189] on div "check Resolvido" at bounding box center [783, 186] width 60 height 26
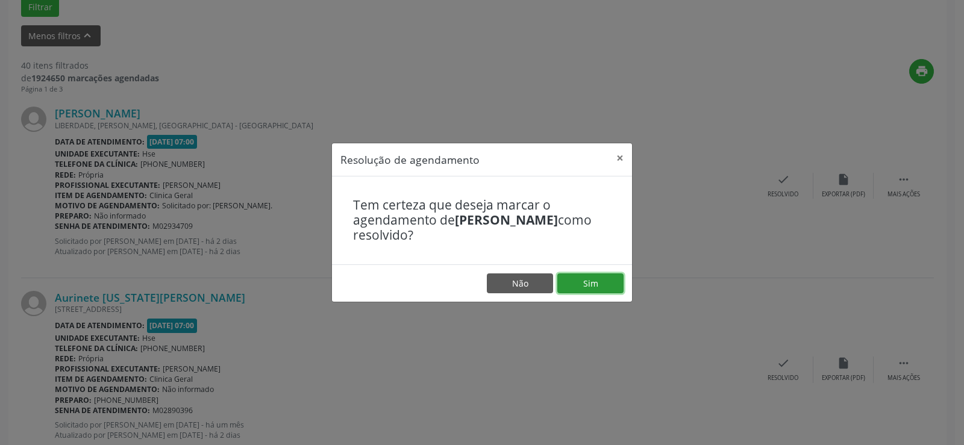
click at [590, 281] on button "Sim" at bounding box center [590, 284] width 66 height 20
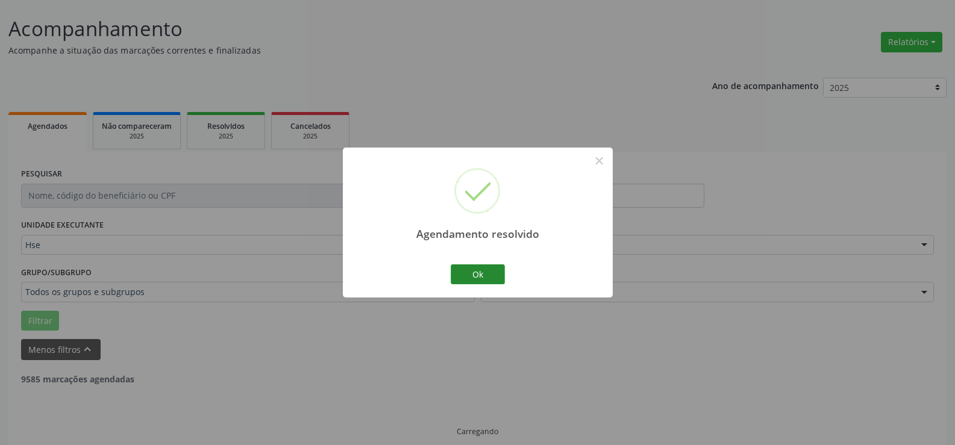
scroll to position [81, 0]
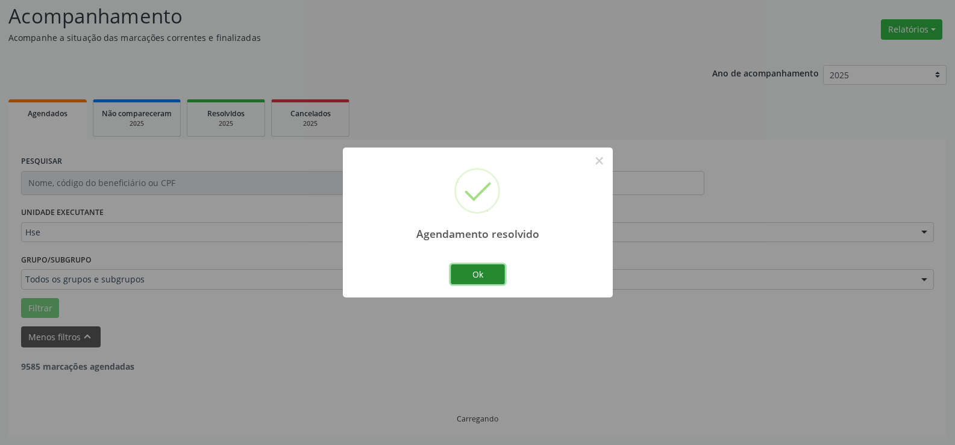
drag, startPoint x: 483, startPoint y: 269, endPoint x: 495, endPoint y: 260, distance: 15.1
click at [484, 269] on button "Ok" at bounding box center [478, 275] width 54 height 20
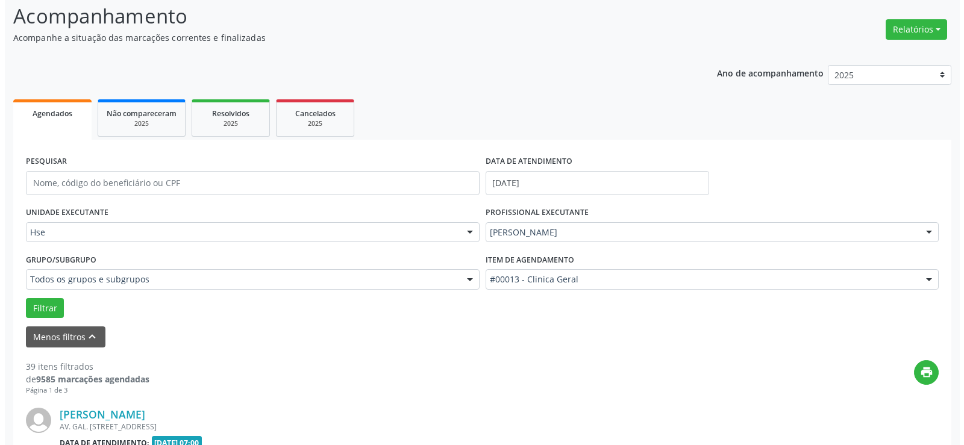
scroll to position [382, 0]
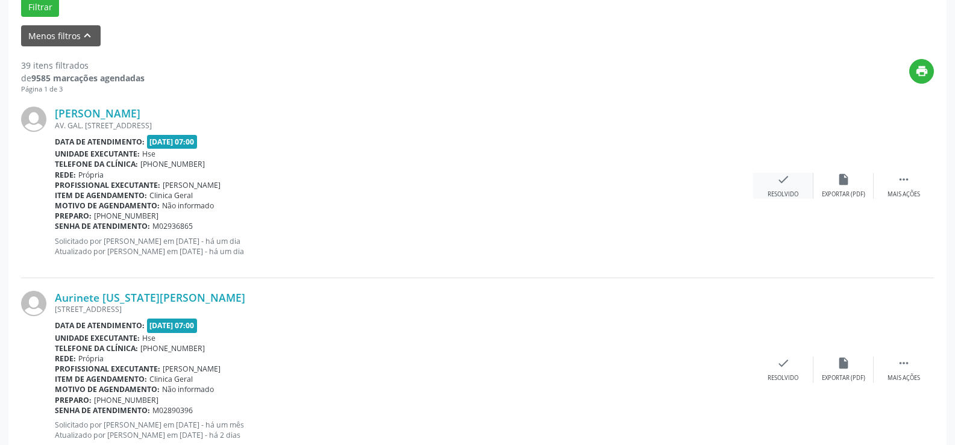
click at [777, 181] on icon "check" at bounding box center [783, 179] width 13 height 13
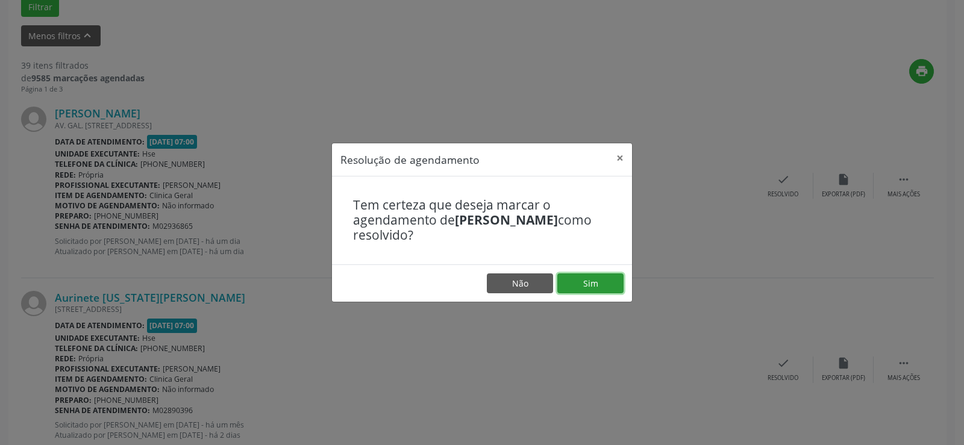
click at [589, 278] on button "Sim" at bounding box center [590, 284] width 66 height 20
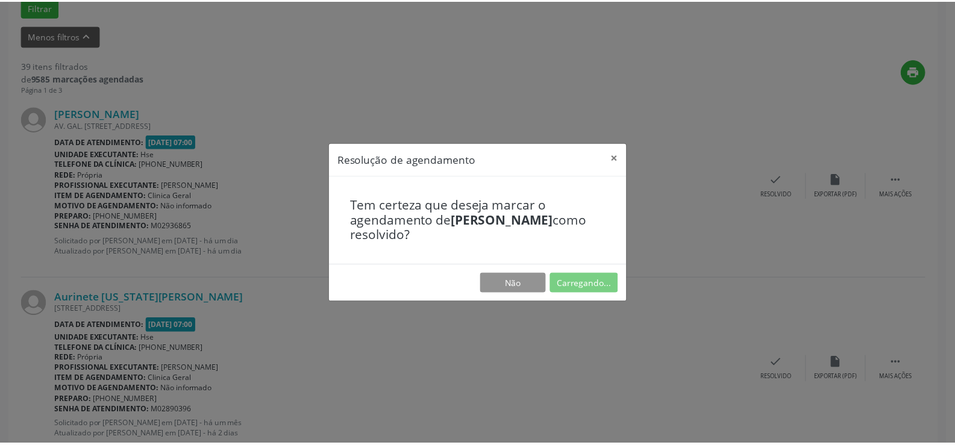
scroll to position [68, 0]
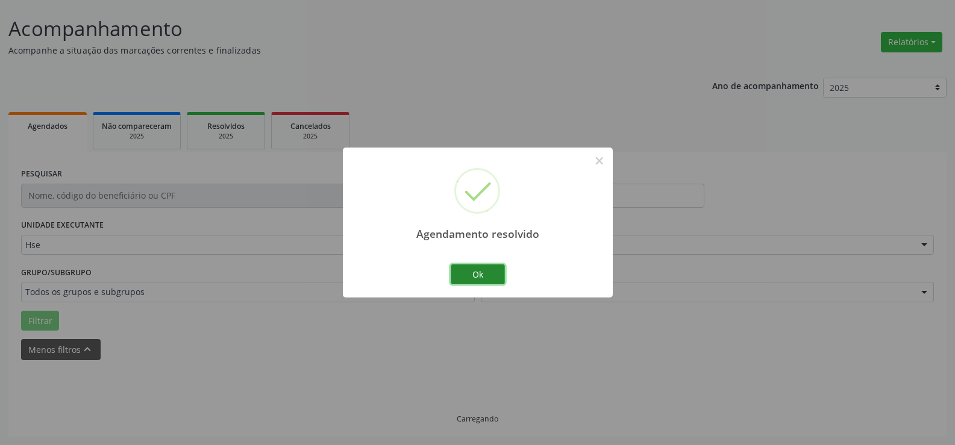
click at [480, 272] on button "Ok" at bounding box center [478, 275] width 54 height 20
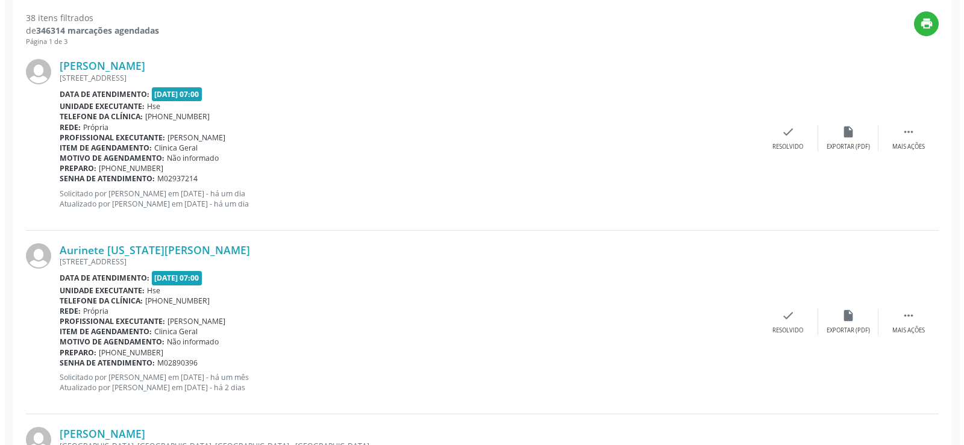
scroll to position [369, 0]
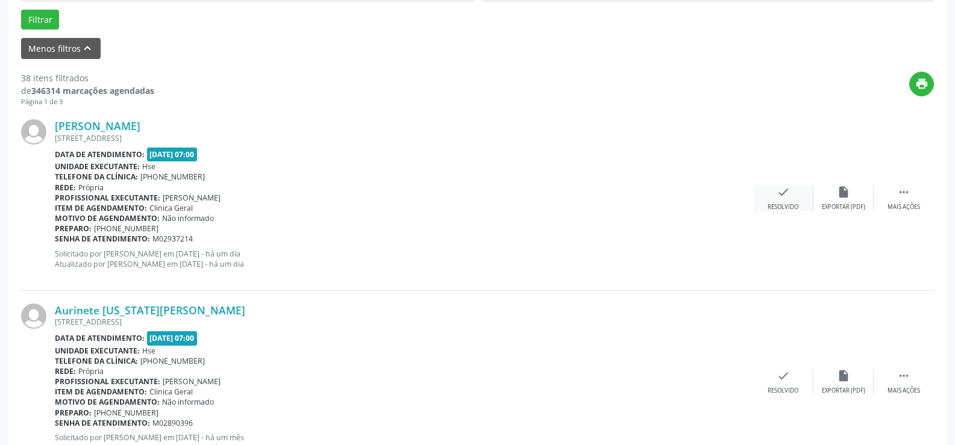
click at [786, 190] on icon "check" at bounding box center [783, 192] width 13 height 13
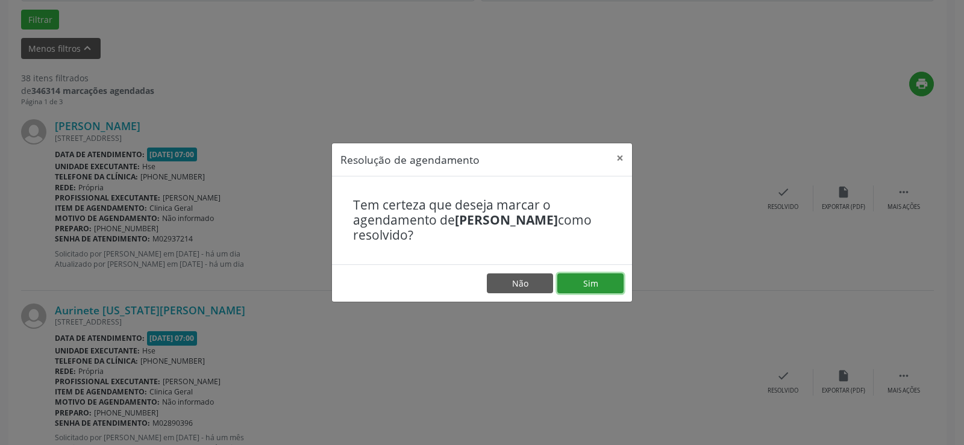
click at [604, 282] on button "Sim" at bounding box center [590, 284] width 66 height 20
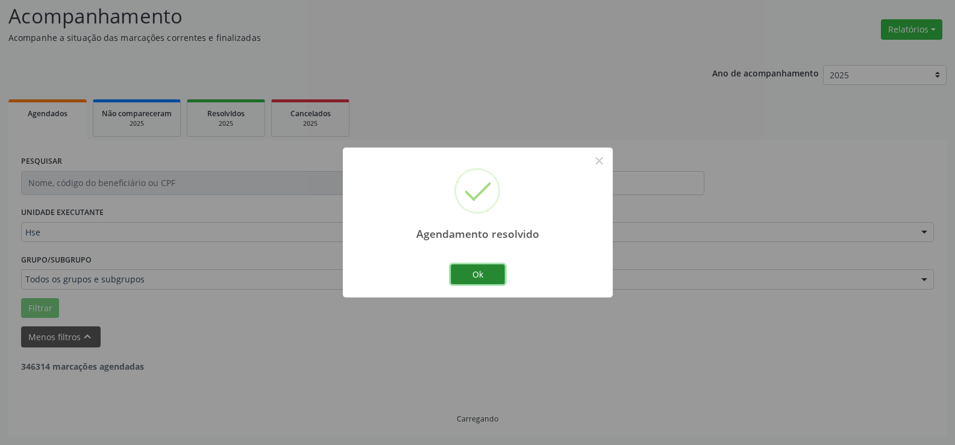
click at [478, 270] on button "Ok" at bounding box center [478, 275] width 54 height 20
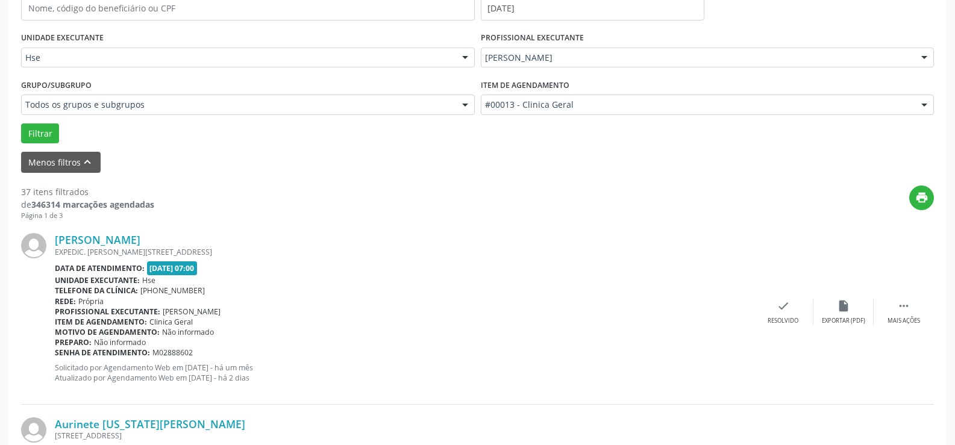
scroll to position [376, 0]
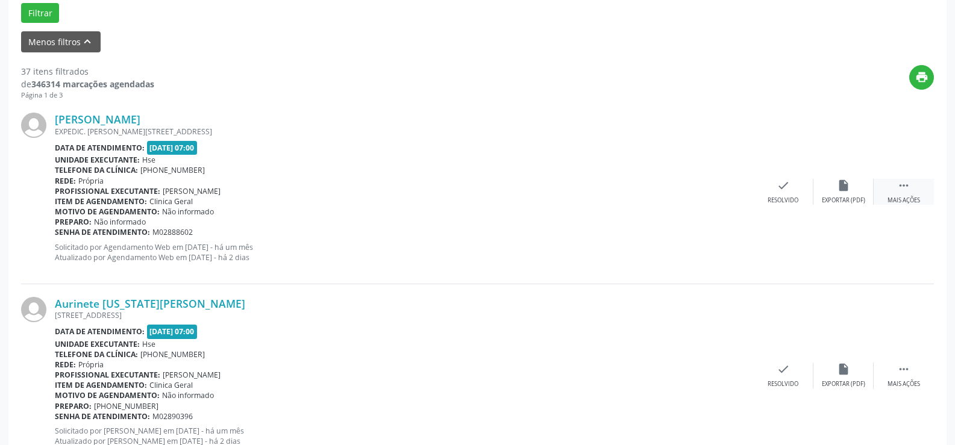
click at [908, 192] on icon "" at bounding box center [903, 185] width 13 height 13
click at [835, 186] on div "alarm_off Não compareceu" at bounding box center [843, 192] width 60 height 26
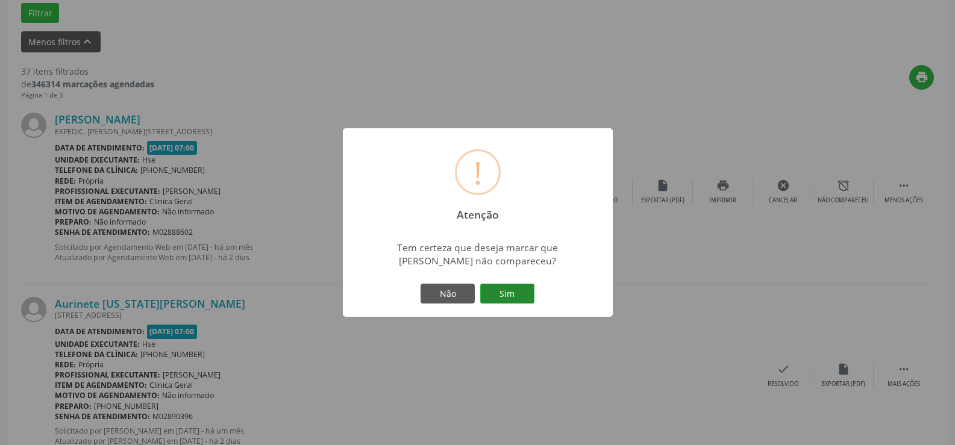
click at [506, 288] on button "Sim" at bounding box center [507, 294] width 54 height 20
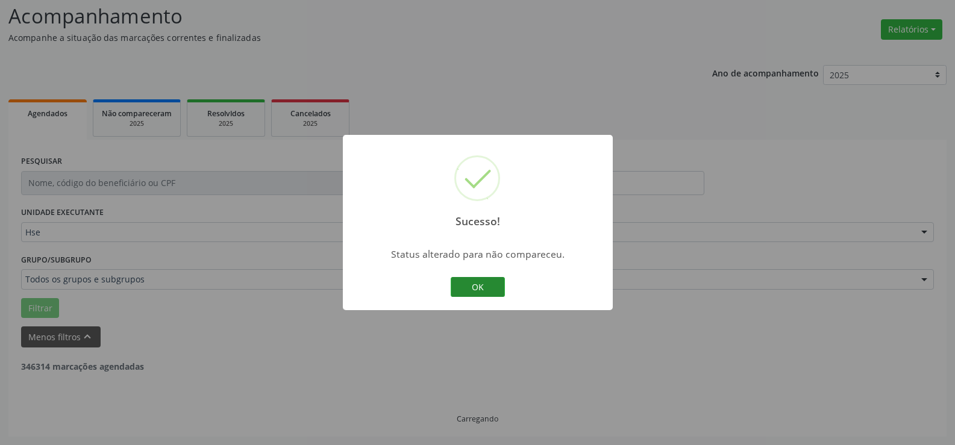
click at [469, 281] on button "OK" at bounding box center [478, 287] width 54 height 20
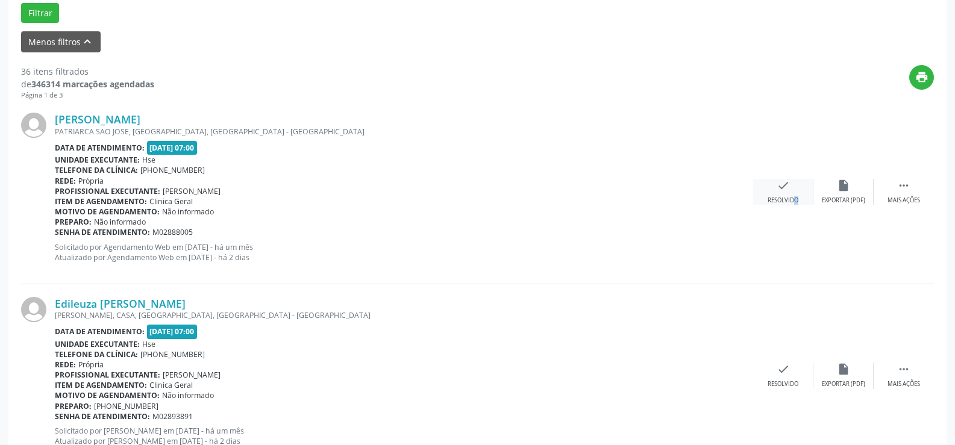
click at [787, 195] on div "check Resolvido" at bounding box center [783, 192] width 60 height 26
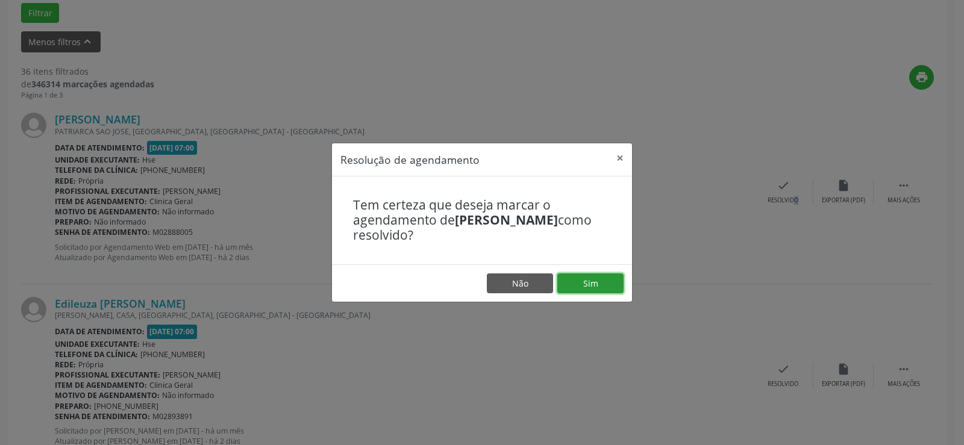
click at [604, 274] on button "Sim" at bounding box center [590, 284] width 66 height 20
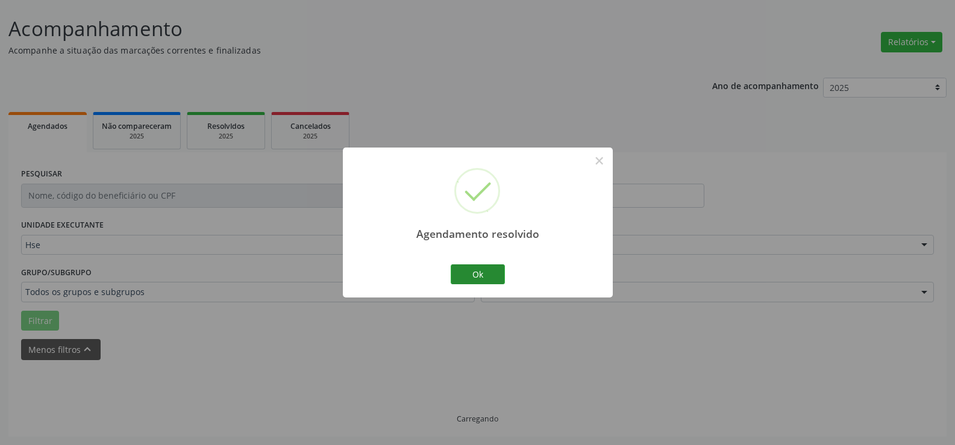
scroll to position [81, 0]
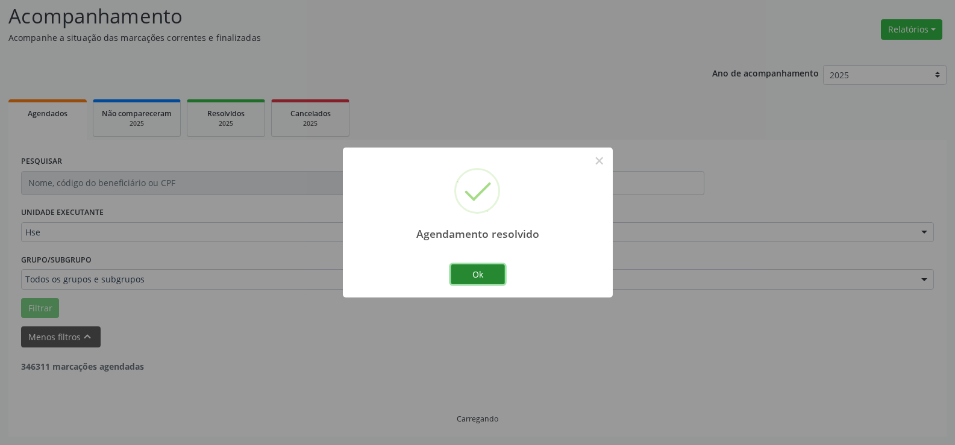
click at [481, 269] on button "Ok" at bounding box center [478, 275] width 54 height 20
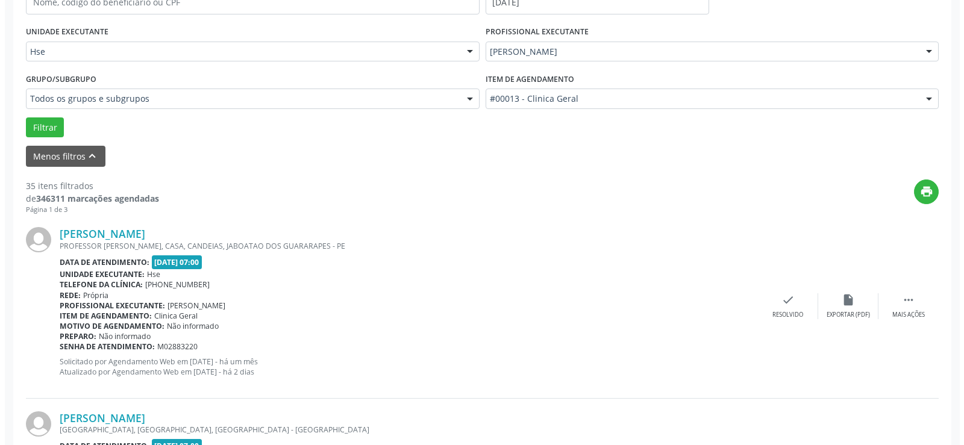
scroll to position [382, 0]
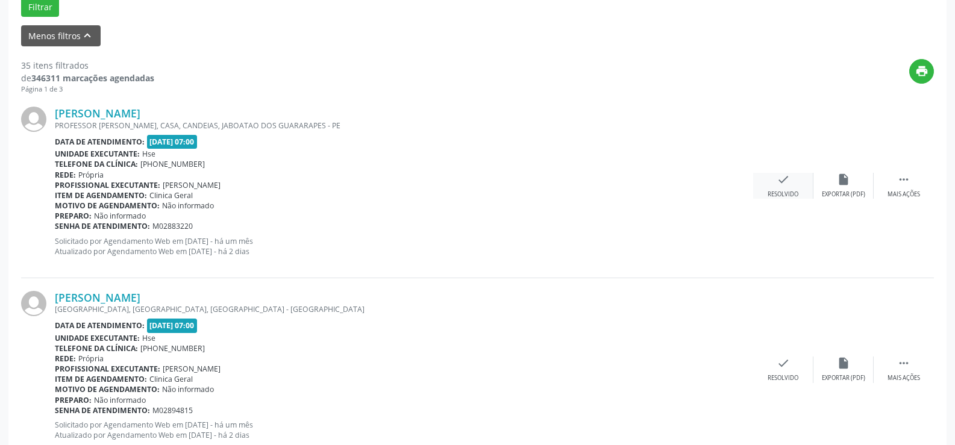
click at [784, 179] on icon "check" at bounding box center [783, 179] width 13 height 13
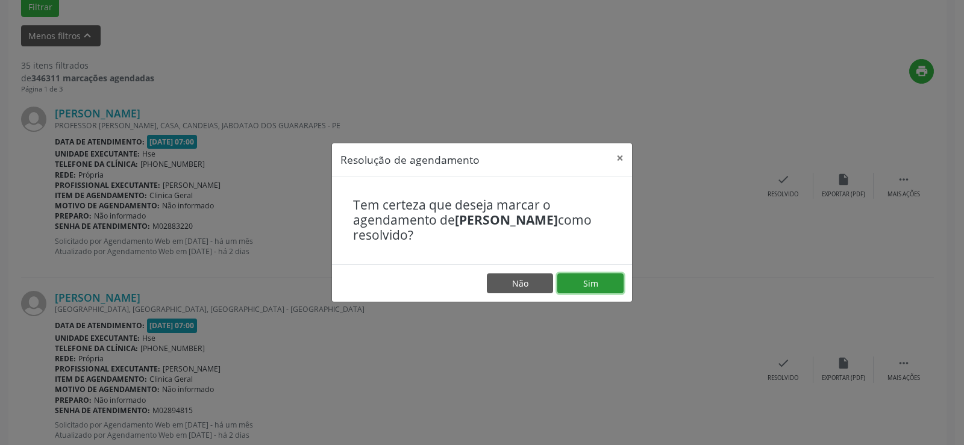
click at [599, 283] on button "Sim" at bounding box center [590, 284] width 66 height 20
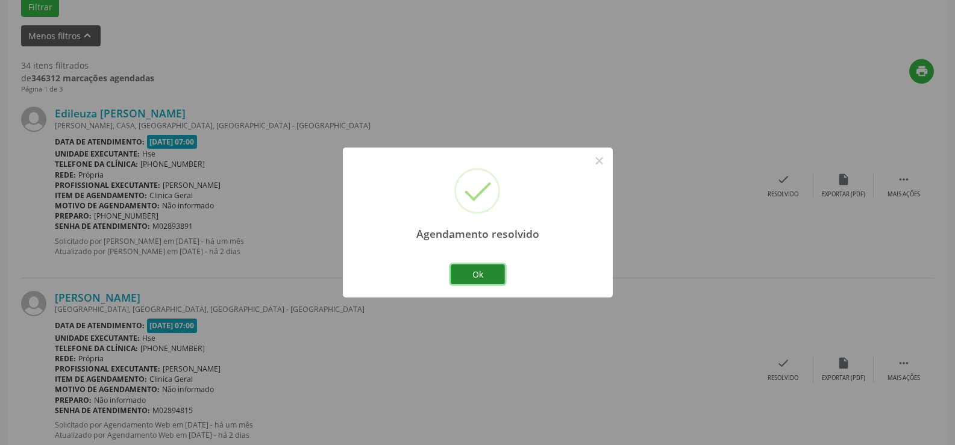
click at [477, 272] on button "Ok" at bounding box center [478, 275] width 54 height 20
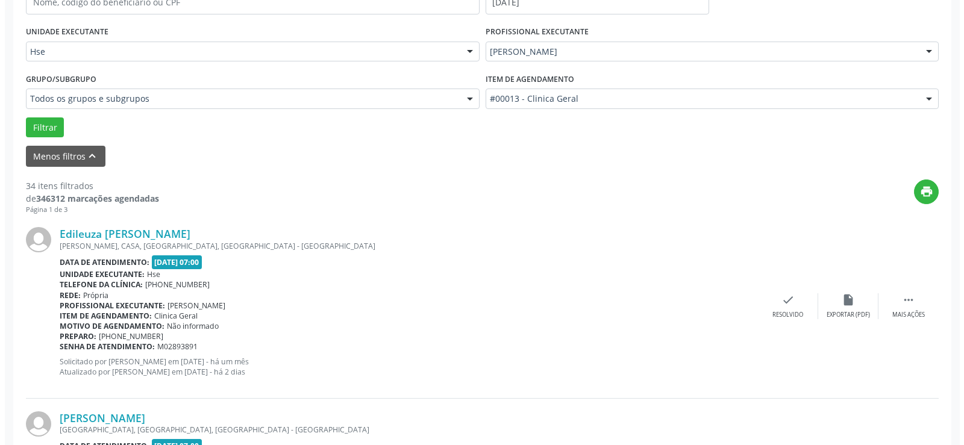
scroll to position [442, 0]
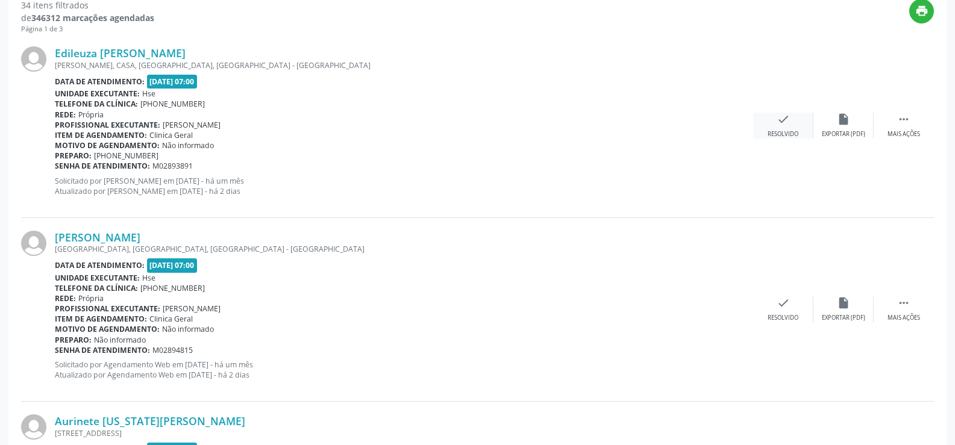
click at [785, 124] on icon "check" at bounding box center [783, 119] width 13 height 13
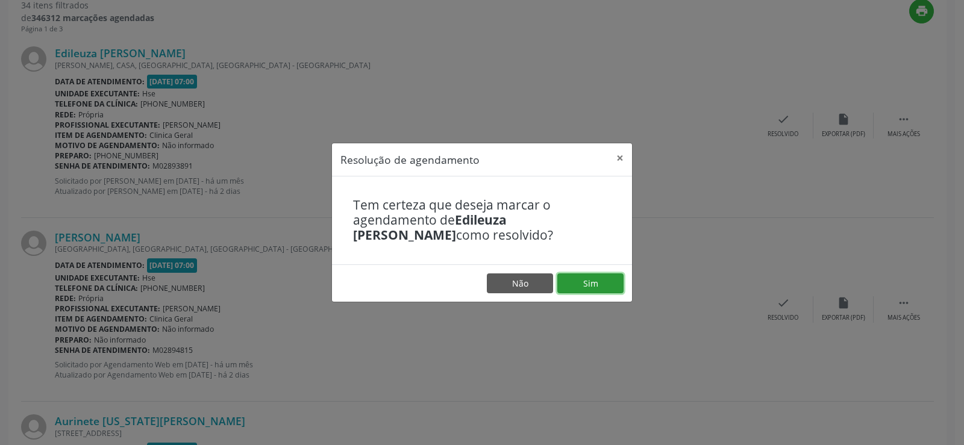
click at [583, 282] on button "Sim" at bounding box center [590, 284] width 66 height 20
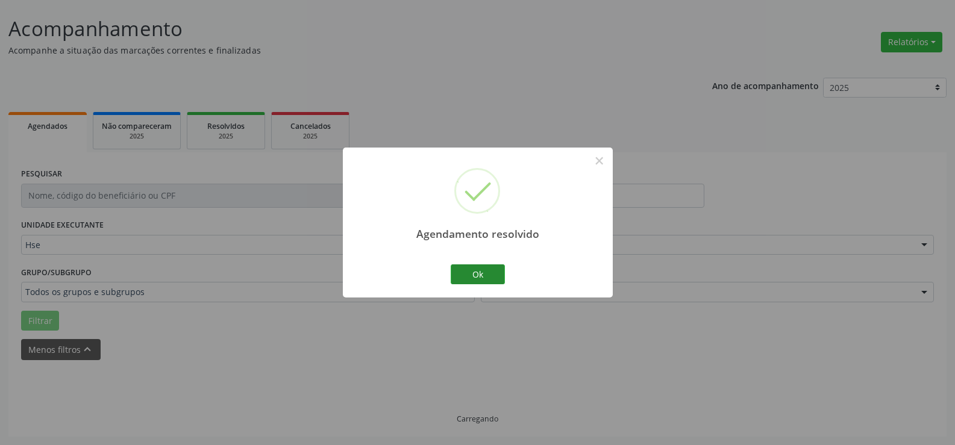
scroll to position [81, 0]
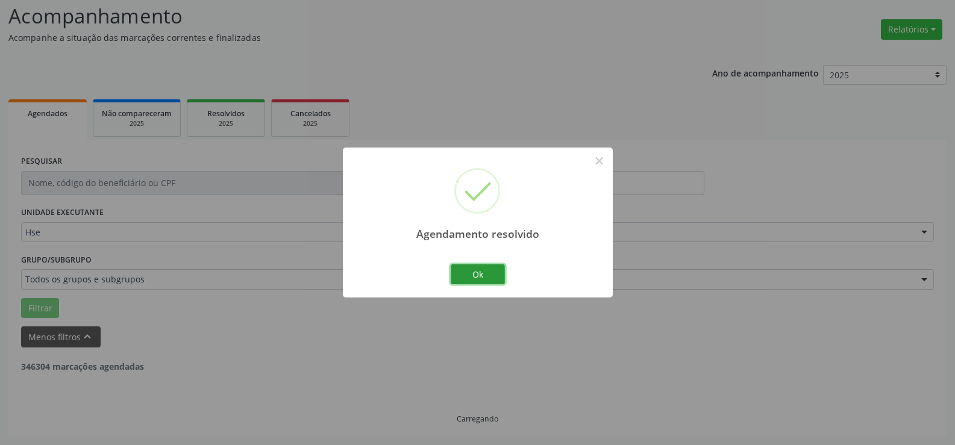
drag, startPoint x: 478, startPoint y: 271, endPoint x: 964, endPoint y: 14, distance: 548.8
click at [490, 265] on button "Ok" at bounding box center [478, 275] width 54 height 20
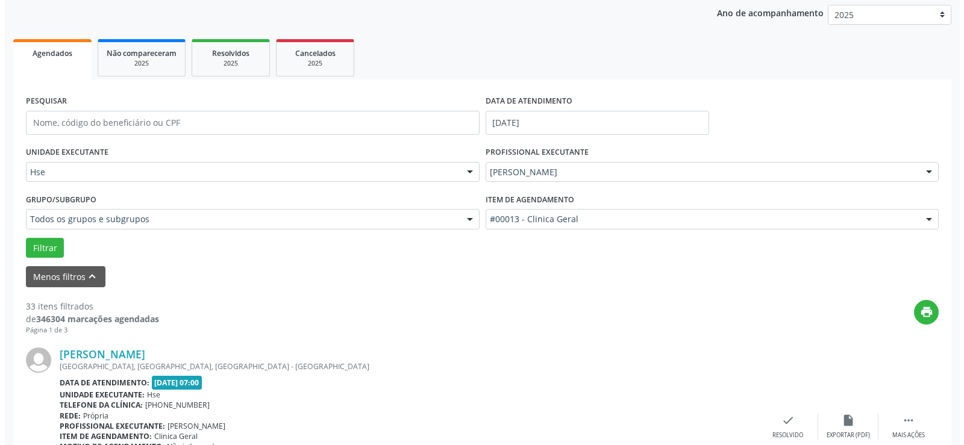
scroll to position [322, 0]
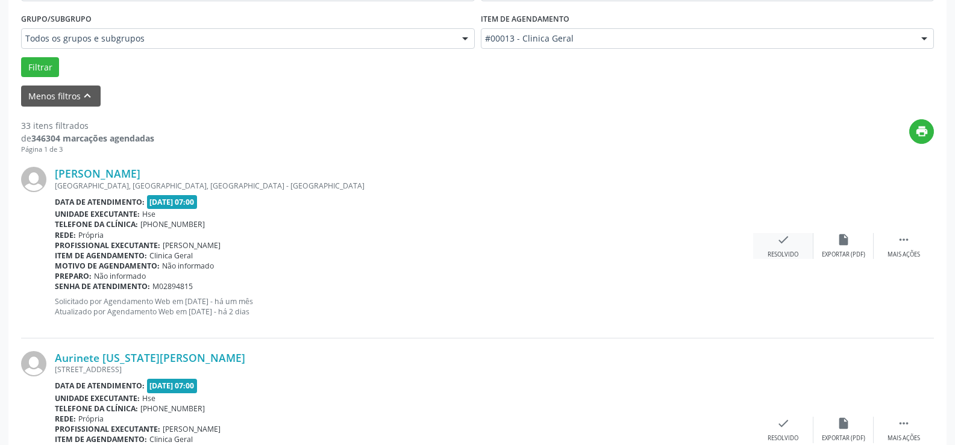
click at [781, 244] on icon "check" at bounding box center [783, 239] width 13 height 13
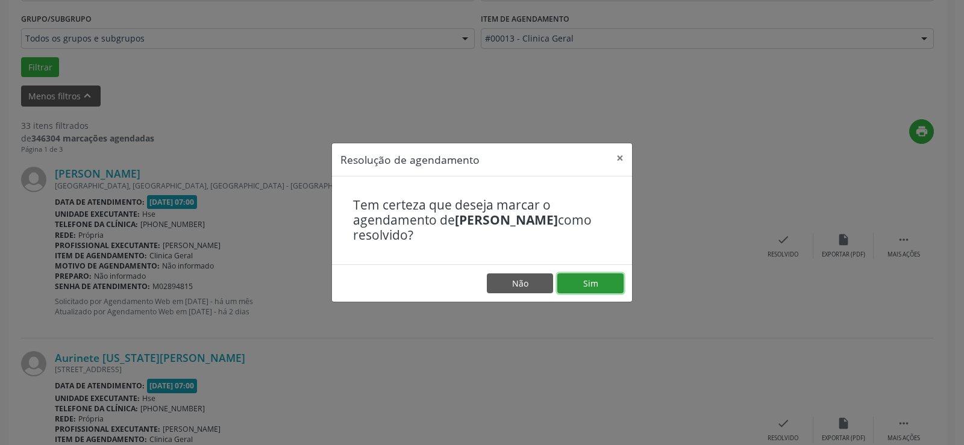
click at [590, 280] on button "Sim" at bounding box center [590, 284] width 66 height 20
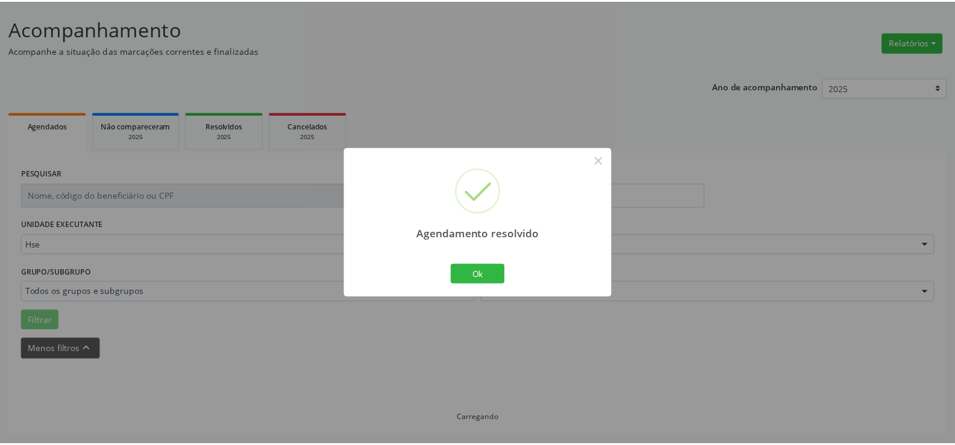
scroll to position [68, 0]
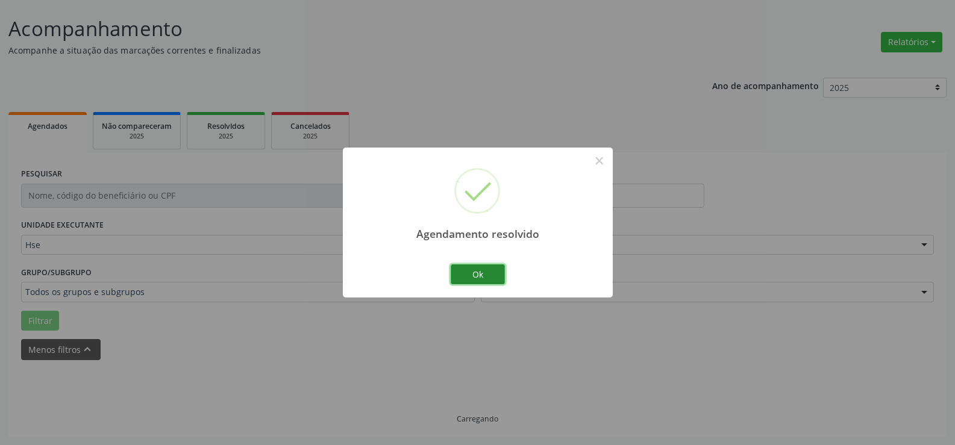
click at [487, 270] on button "Ok" at bounding box center [478, 275] width 54 height 20
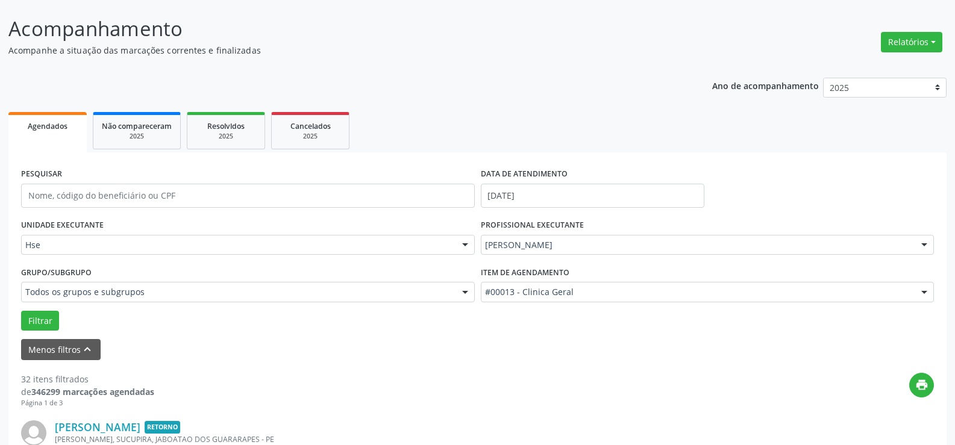
scroll to position [309, 0]
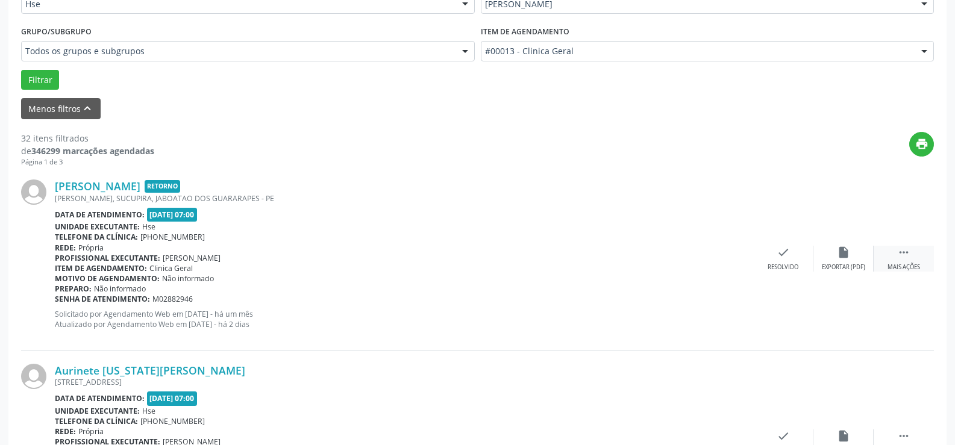
click at [911, 260] on div " Mais ações" at bounding box center [904, 259] width 60 height 26
click at [845, 251] on icon "alarm_off" at bounding box center [843, 252] width 13 height 13
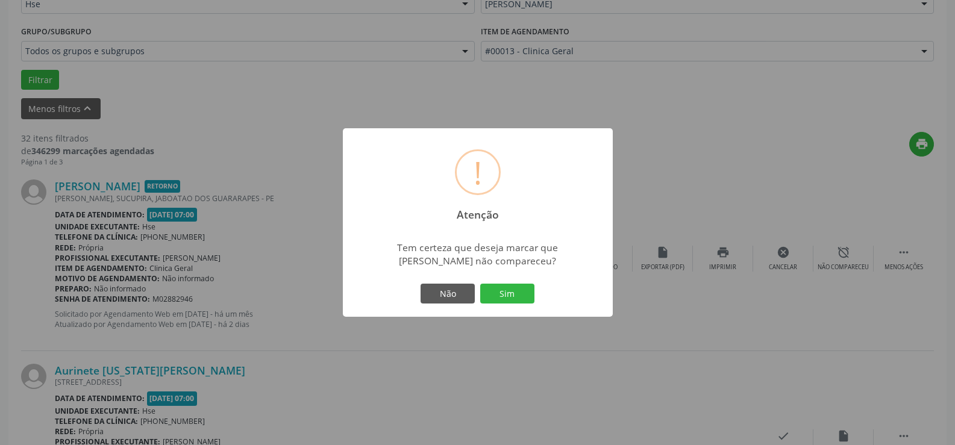
drag, startPoint x: 516, startPoint y: 294, endPoint x: 501, endPoint y: 293, distance: 15.1
click at [516, 293] on button "Sim" at bounding box center [507, 294] width 54 height 20
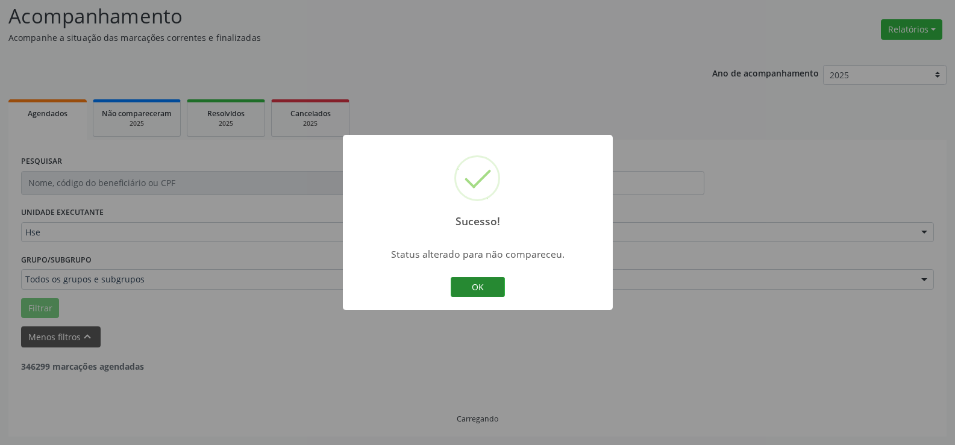
click at [486, 281] on button "OK" at bounding box center [478, 287] width 54 height 20
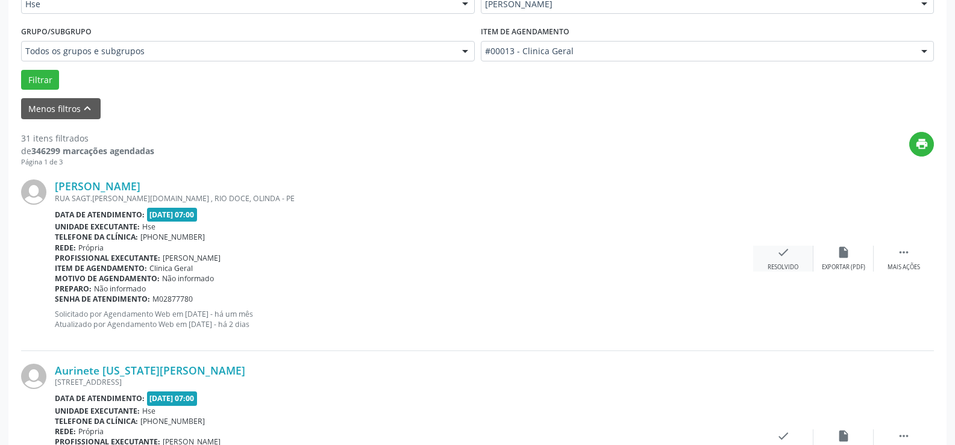
click at [785, 255] on icon "check" at bounding box center [783, 252] width 13 height 13
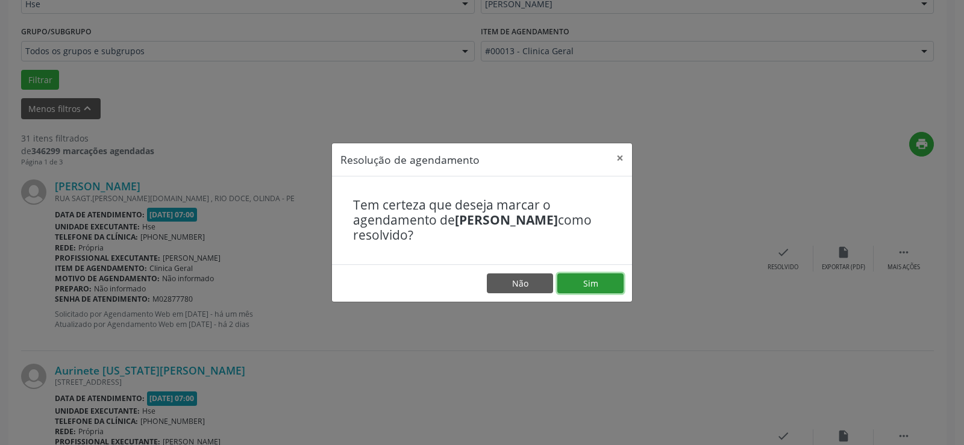
click at [599, 282] on button "Sim" at bounding box center [590, 284] width 66 height 20
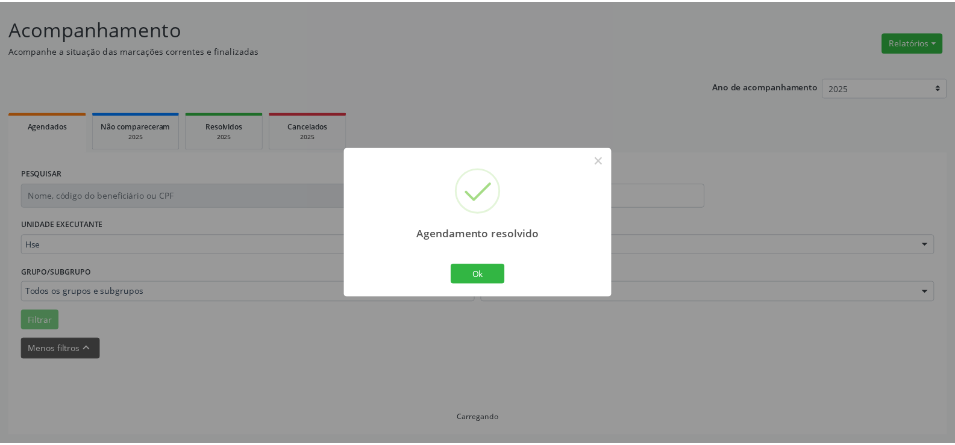
scroll to position [68, 0]
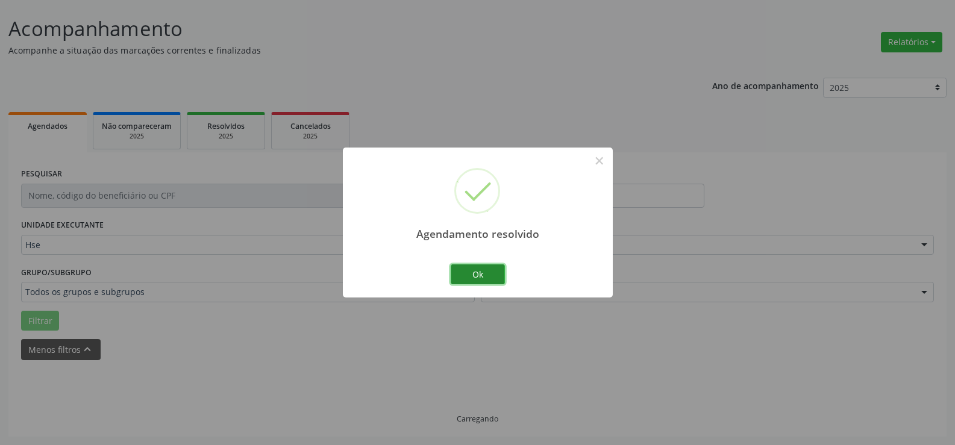
click at [480, 274] on button "Ok" at bounding box center [478, 275] width 54 height 20
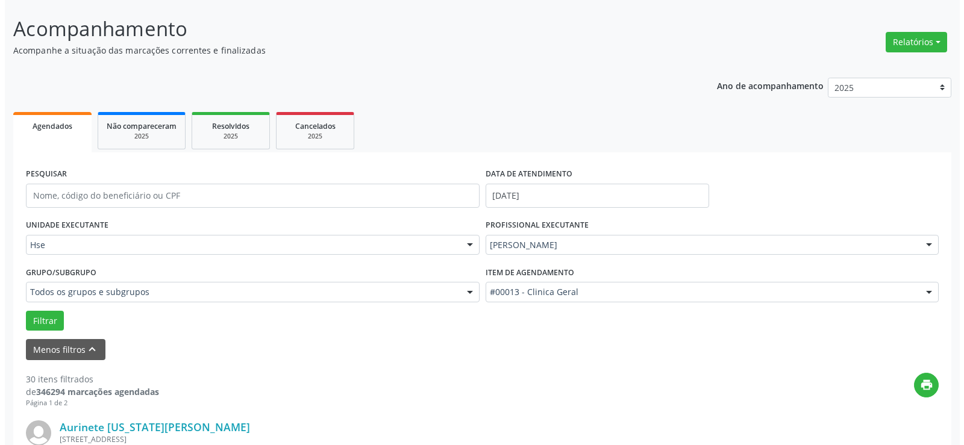
scroll to position [309, 0]
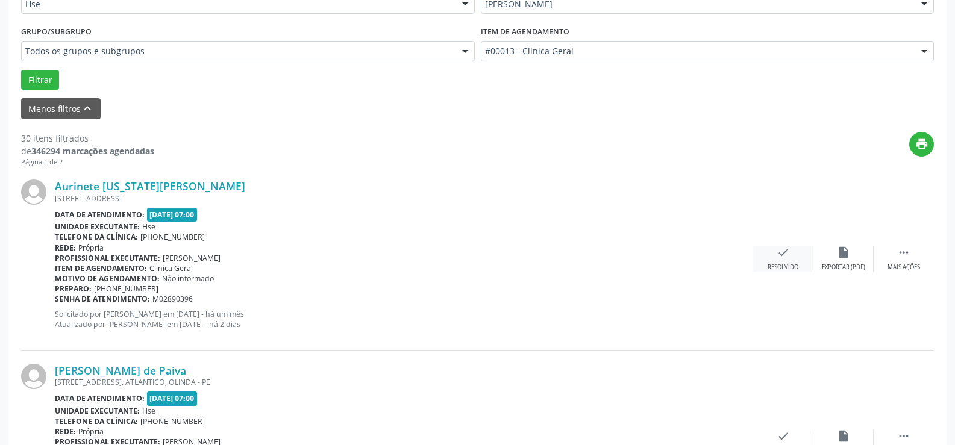
click at [788, 255] on icon "check" at bounding box center [783, 252] width 13 height 13
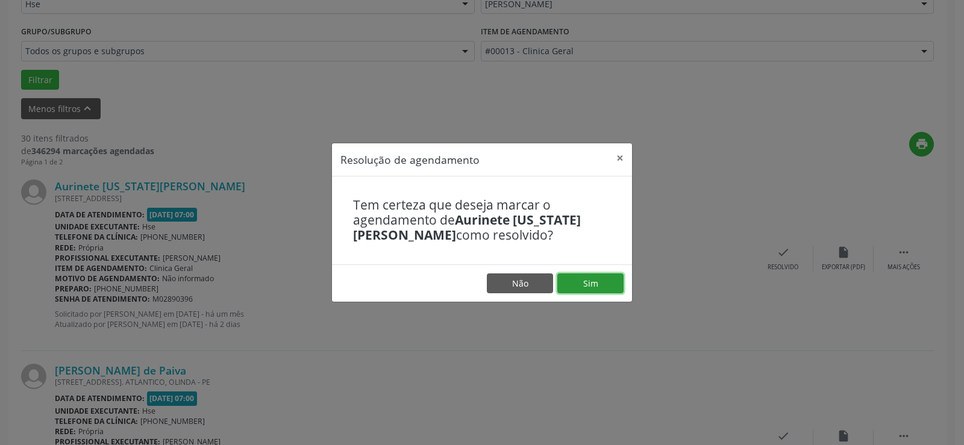
click at [591, 279] on button "Sim" at bounding box center [590, 284] width 66 height 20
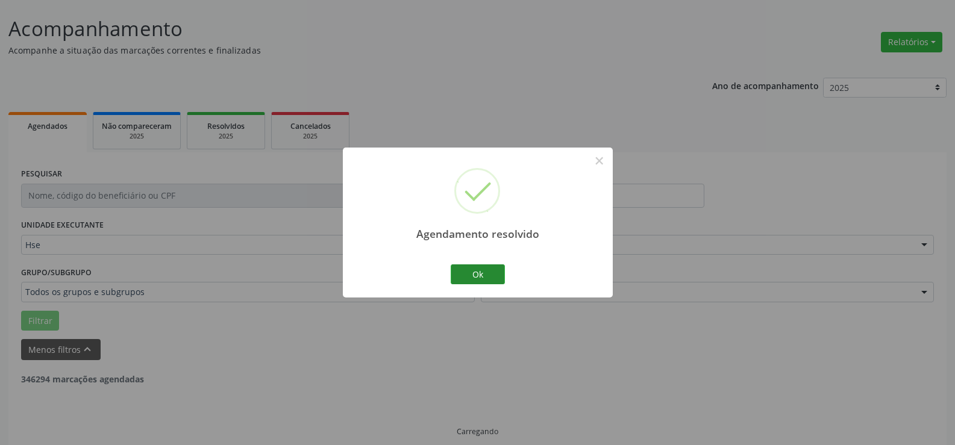
scroll to position [81, 0]
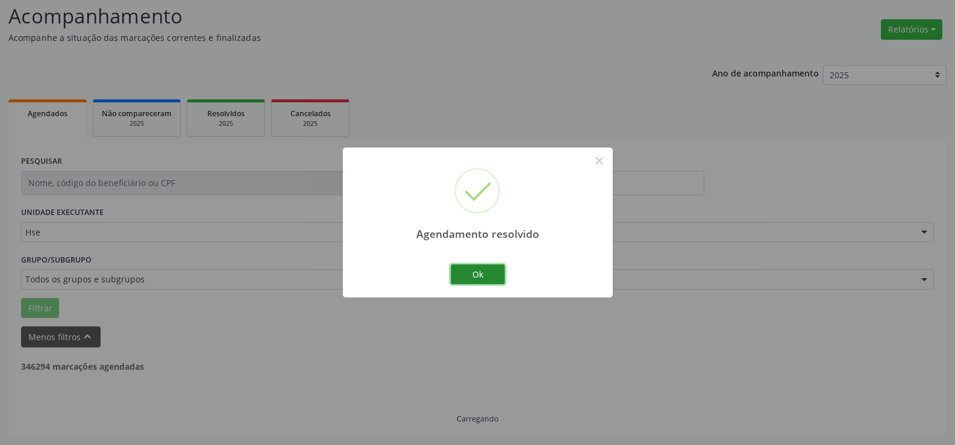
click at [490, 272] on button "Ok" at bounding box center [478, 275] width 54 height 20
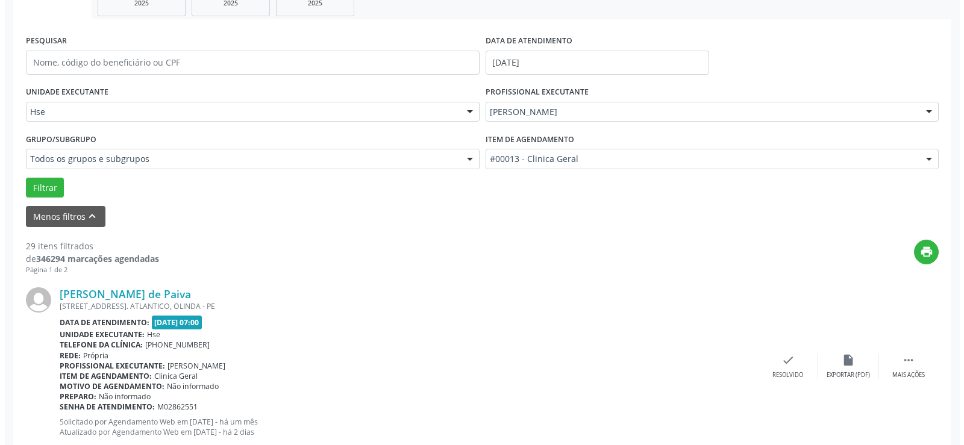
scroll to position [382, 0]
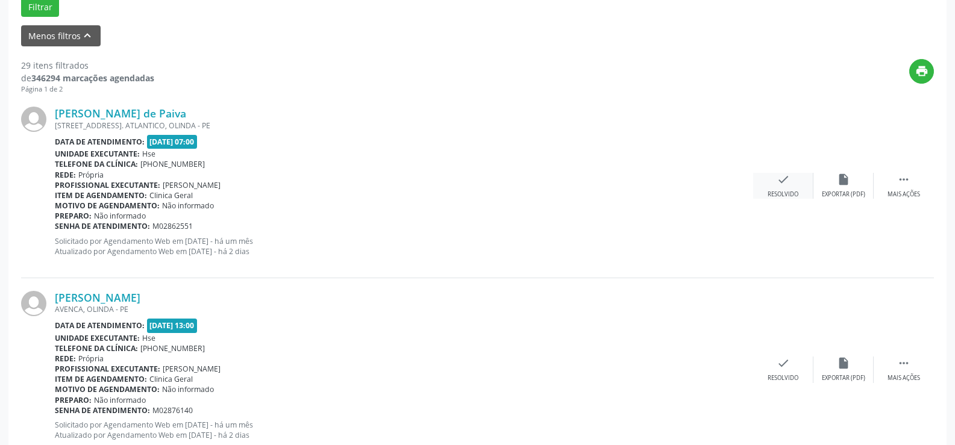
click at [783, 190] on div "check Resolvido" at bounding box center [783, 186] width 60 height 26
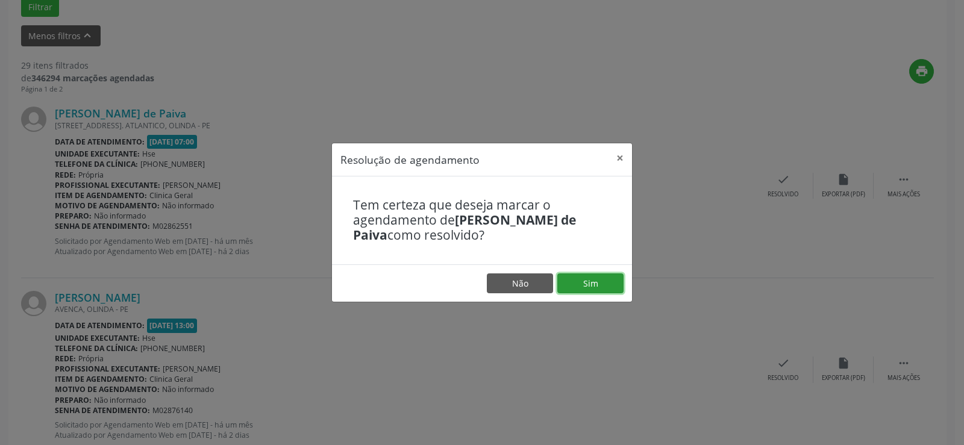
click at [592, 284] on button "Sim" at bounding box center [590, 284] width 66 height 20
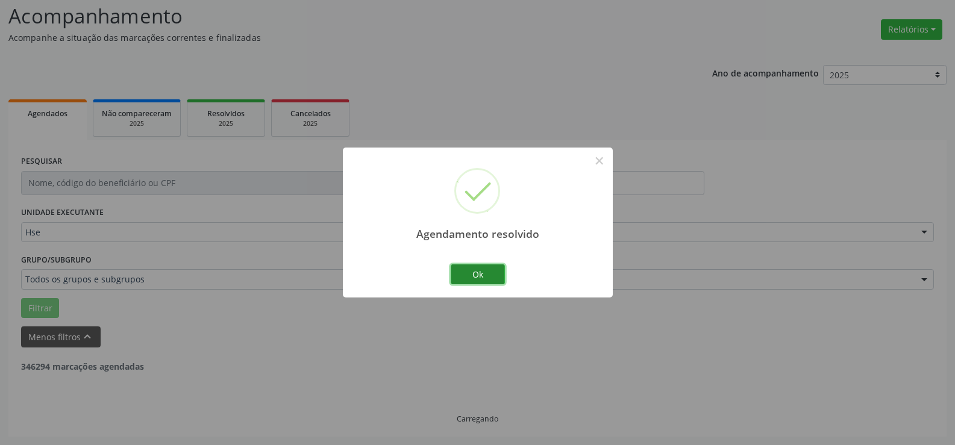
click at [483, 273] on button "Ok" at bounding box center [478, 275] width 54 height 20
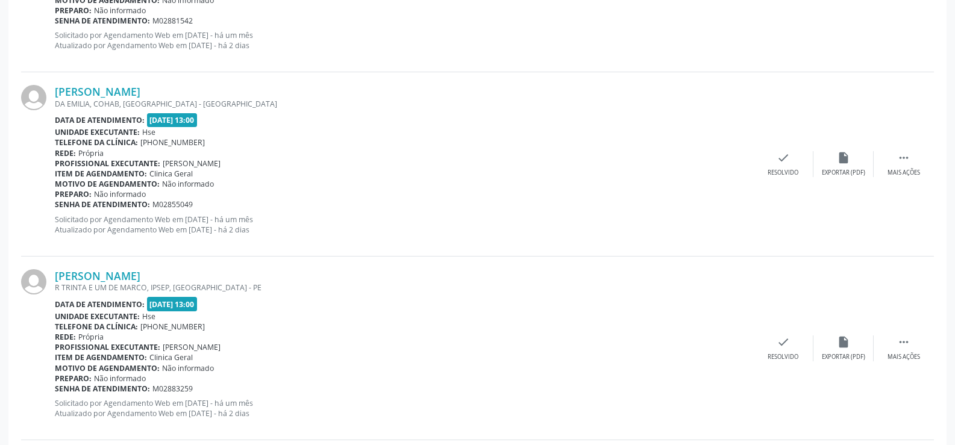
scroll to position [2003, 0]
